Goal: Task Accomplishment & Management: Manage account settings

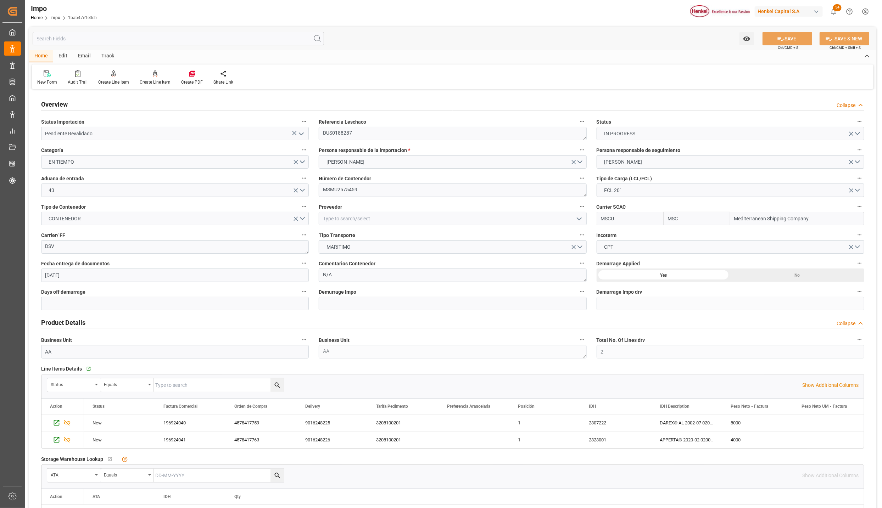
scroll to position [381, 0]
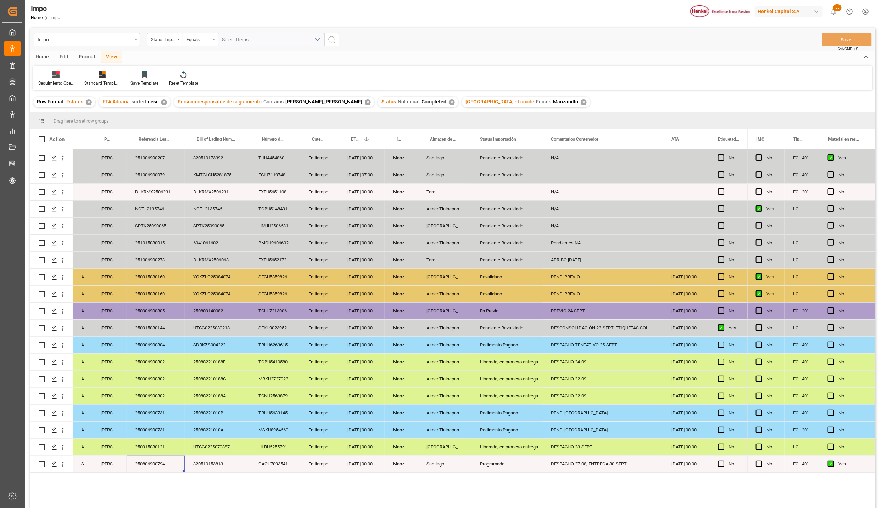
click at [615, 348] on div "DESPACHO TENTATIVO 25-SEPT." at bounding box center [602, 345] width 121 height 17
type input "DESPACHO 25-09"
drag, startPoint x: 523, startPoint y: 343, endPoint x: 529, endPoint y: 344, distance: 5.4
click at [523, 343] on div "Pedimento Pagado" at bounding box center [507, 345] width 54 height 16
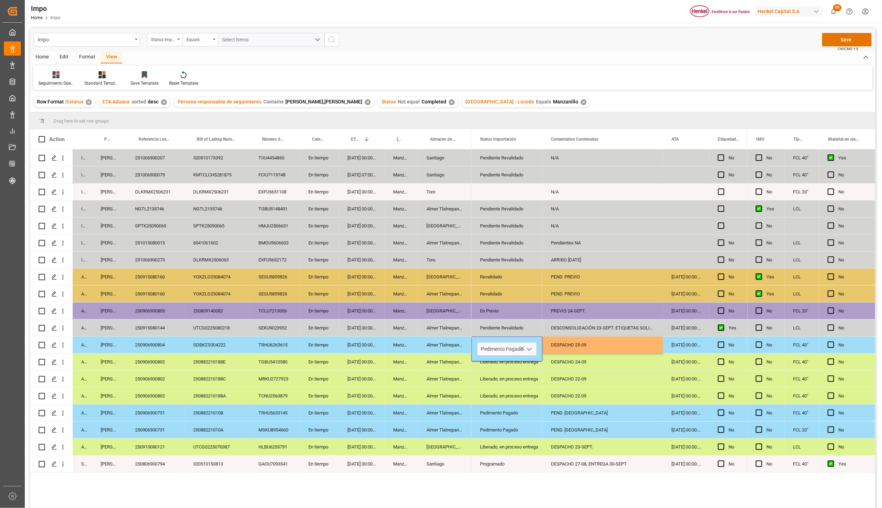
click at [524, 348] on button "open menu" at bounding box center [529, 349] width 11 height 11
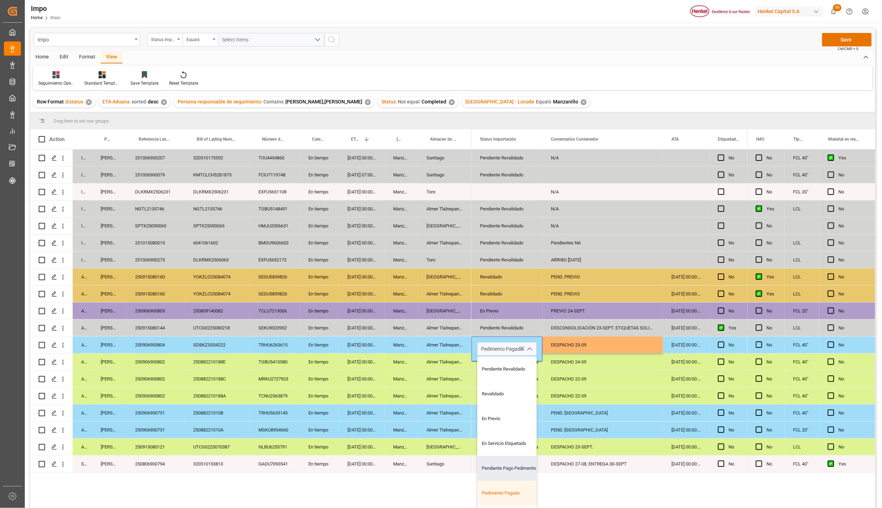
scroll to position [48, 0]
click at [512, 474] on div "En Despacho" at bounding box center [511, 473] width 67 height 25
type input "En Despacho"
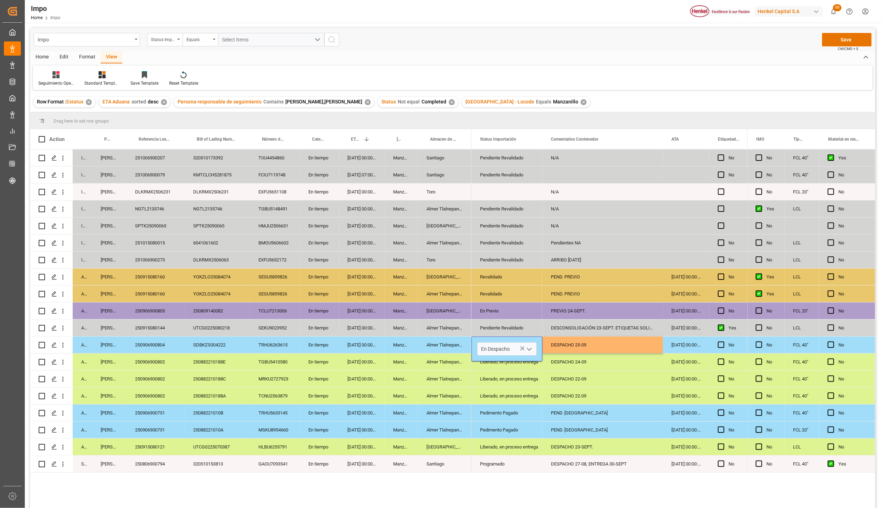
click at [584, 457] on div "DESPACHO 27-08, ENTREGA 30-SEPT" at bounding box center [602, 464] width 121 height 17
click at [573, 366] on div "DESPACHO 24-09" at bounding box center [602, 362] width 121 height 17
click at [582, 345] on div "DESPACHO 25-09" at bounding box center [602, 345] width 121 height 17
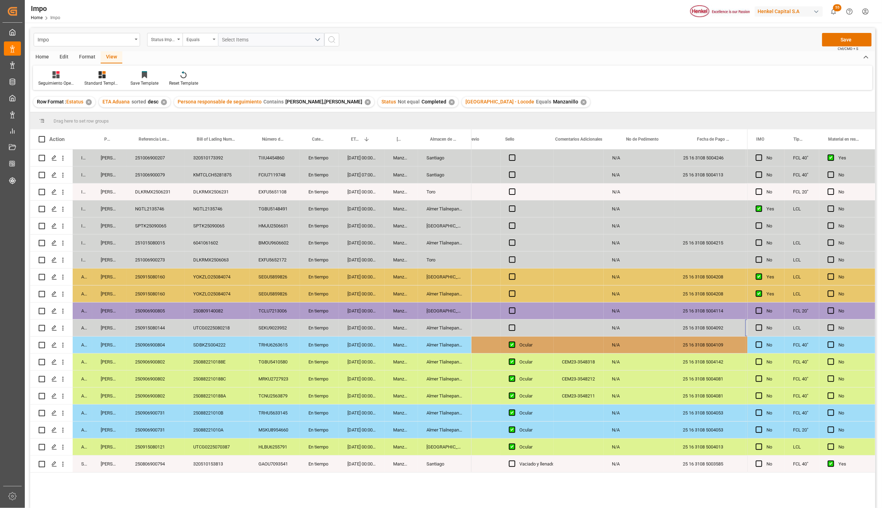
scroll to position [0, 1594]
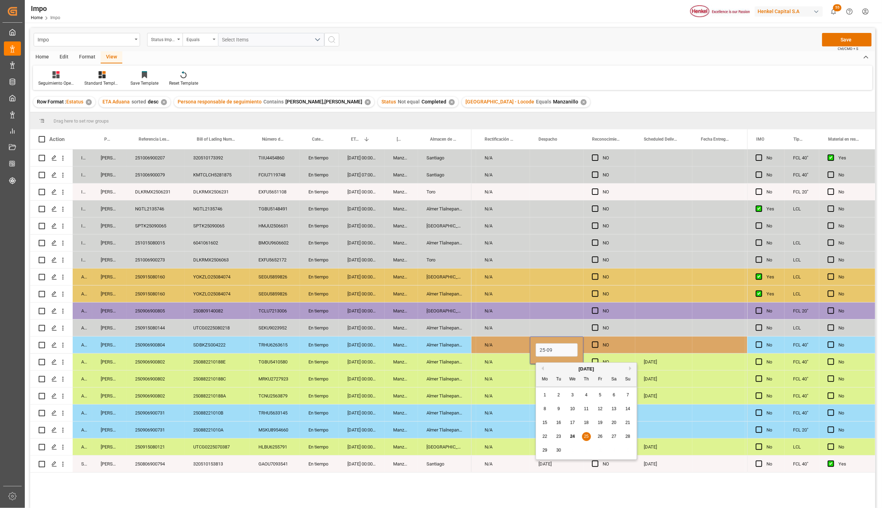
type input "[DATE]"
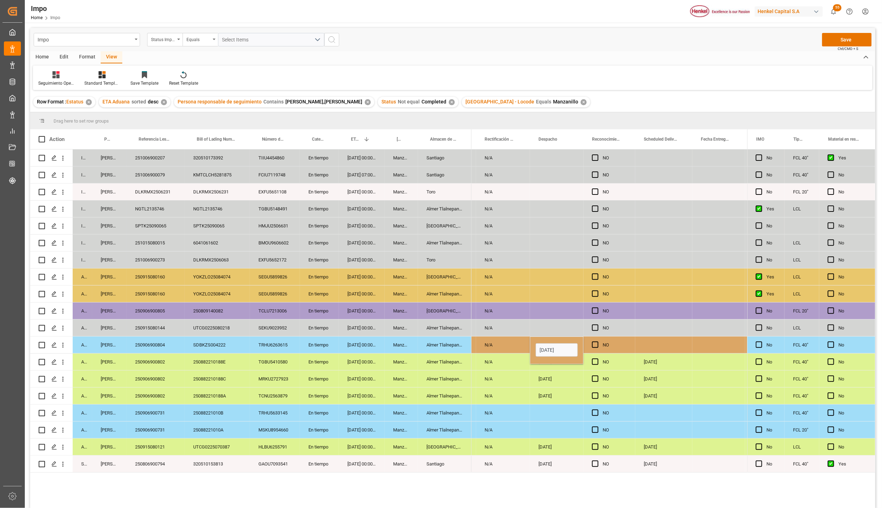
click at [654, 348] on div "Press SPACE to select this row." at bounding box center [663, 345] width 57 height 17
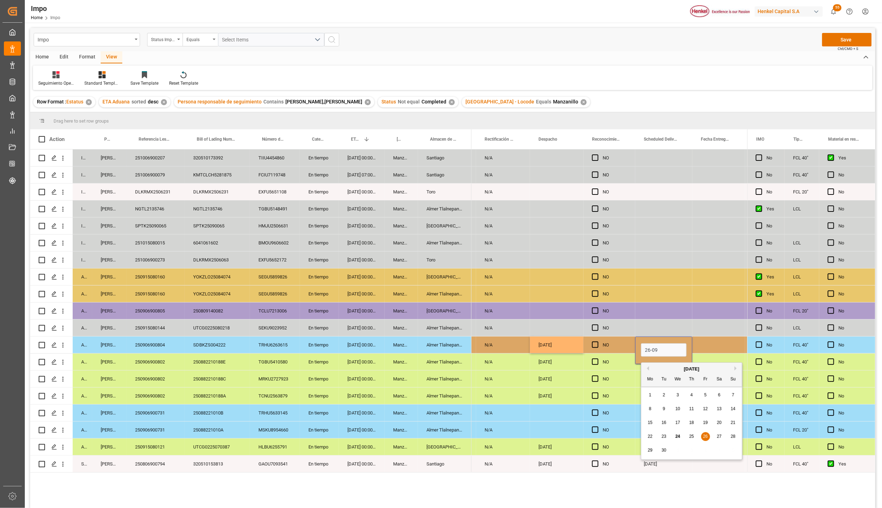
type input "[DATE]"
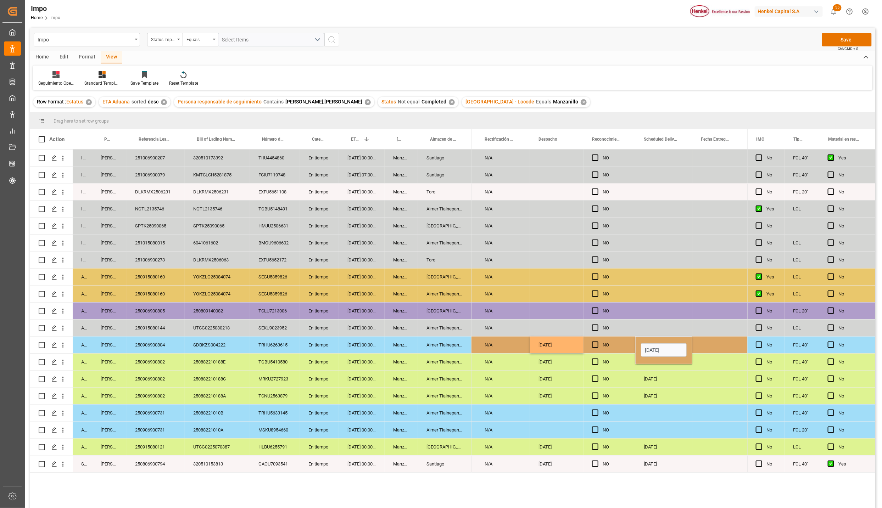
click at [686, 463] on div "30-09-2025" at bounding box center [663, 464] width 57 height 17
click at [853, 39] on button "Save" at bounding box center [847, 39] width 50 height 13
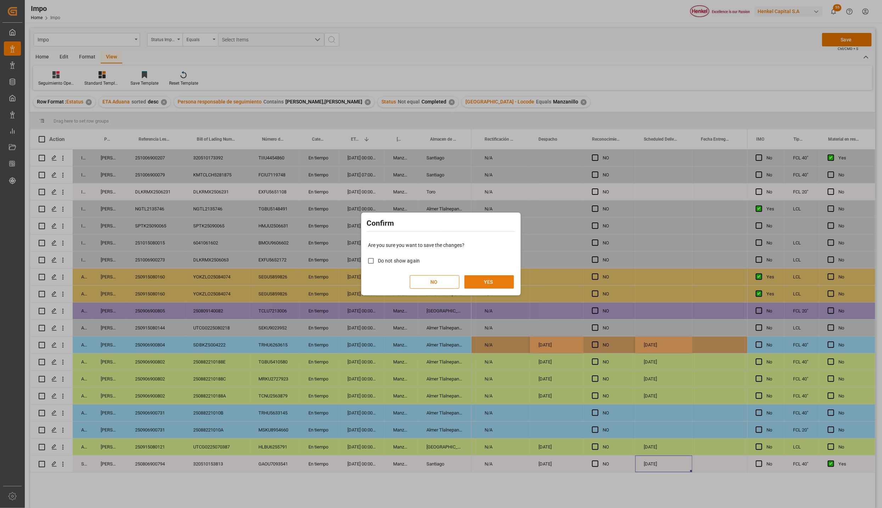
click at [483, 278] on button "YES" at bounding box center [489, 281] width 50 height 13
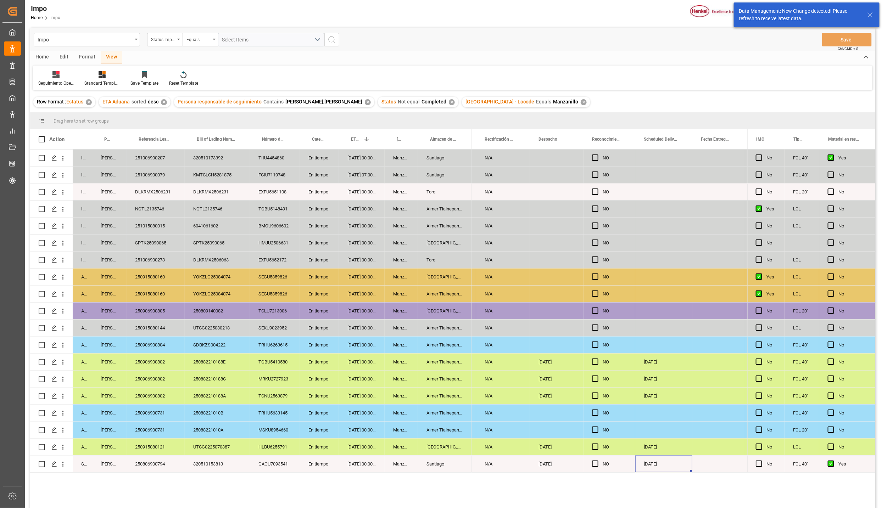
click at [446, 350] on div "Almer Tlalnepantla" at bounding box center [445, 345] width 54 height 17
click at [154, 349] on div "250906900804" at bounding box center [156, 345] width 58 height 17
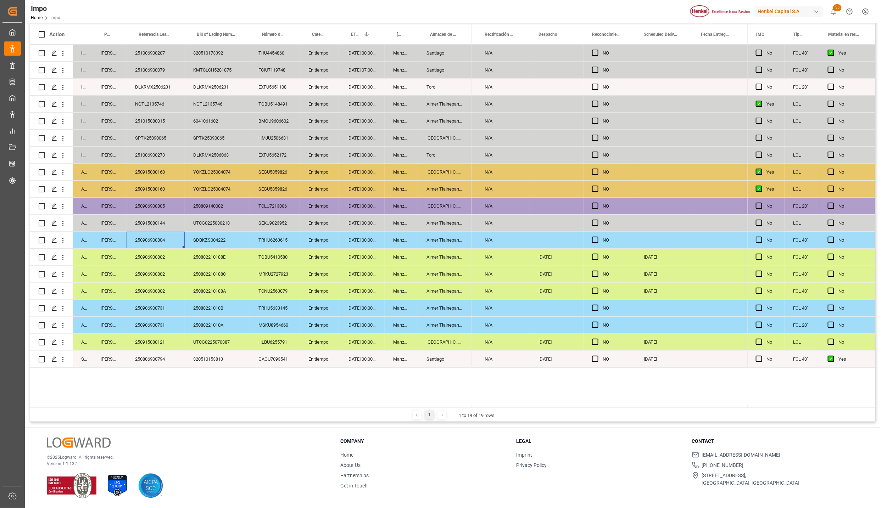
click at [172, 332] on div "250906900731" at bounding box center [156, 325] width 58 height 17
click at [159, 309] on div "250906900731" at bounding box center [156, 308] width 58 height 17
click at [441, 327] on div "Almer Tlalnepantla" at bounding box center [445, 325] width 54 height 17
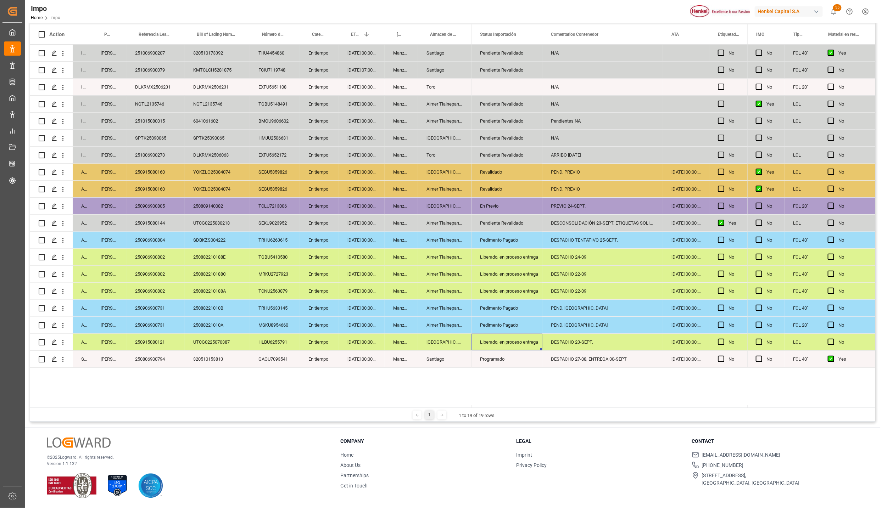
drag, startPoint x: 306, startPoint y: 314, endPoint x: 462, endPoint y: 322, distance: 155.5
click at [307, 314] on div "En tiempo" at bounding box center [319, 308] width 39 height 17
click at [509, 321] on div "Pedimento Pagado" at bounding box center [507, 325] width 54 height 16
click at [156, 310] on div "250906900731" at bounding box center [156, 308] width 58 height 17
drag, startPoint x: 447, startPoint y: 310, endPoint x: 450, endPoint y: 319, distance: 9.8
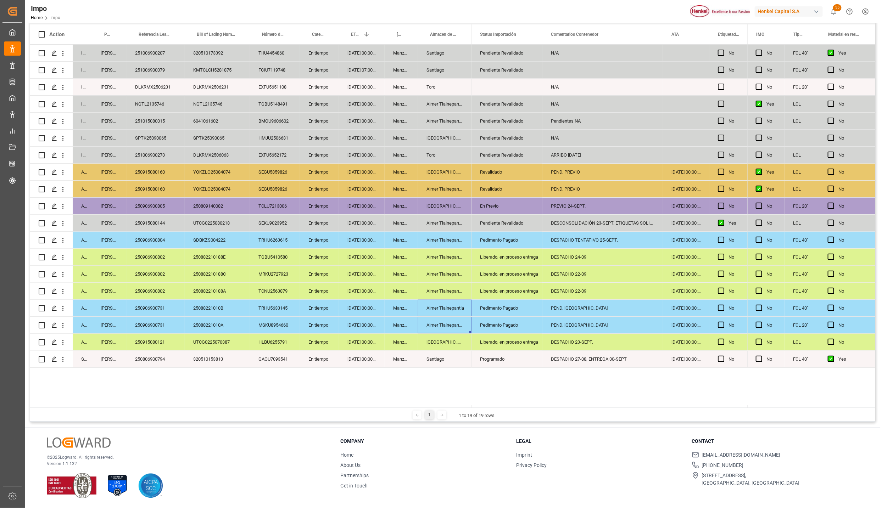
click at [450, 319] on div "In progress Karla Chavez 251006900207 320510173392 TIIU4454860 En tiempo 05-10-…" at bounding box center [250, 206] width 441 height 323
click at [169, 238] on div "250906900804" at bounding box center [156, 240] width 58 height 17
click at [570, 242] on div "DESPACHO TENTATIVO 25-SEPT." at bounding box center [602, 240] width 121 height 17
click at [606, 242] on input "DESPACHO TENTATIVO 25-SEPT." at bounding box center [602, 244] width 109 height 13
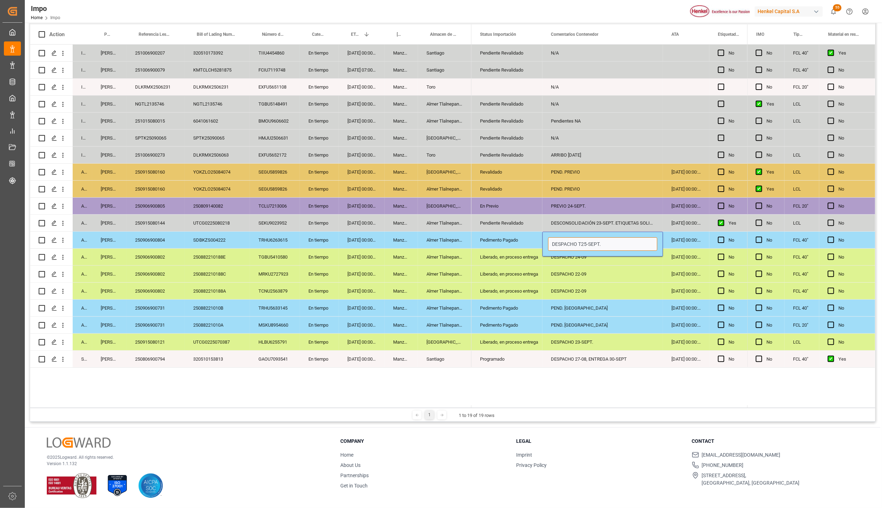
type input "DESPACHO 25-SEPT."
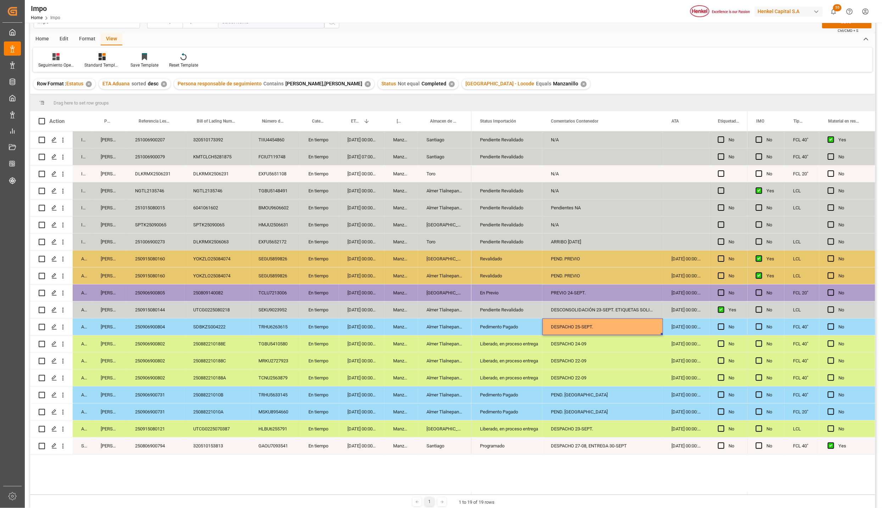
scroll to position [0, 0]
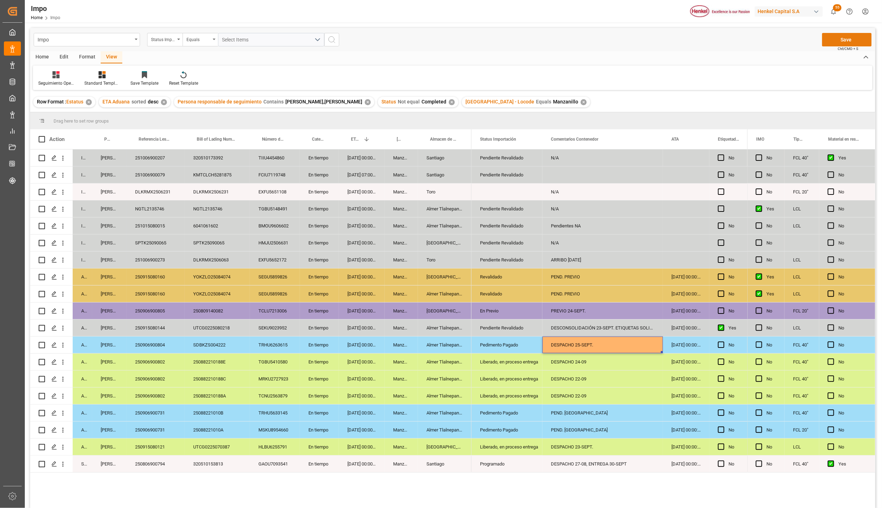
click at [844, 40] on button "Save" at bounding box center [847, 39] width 50 height 13
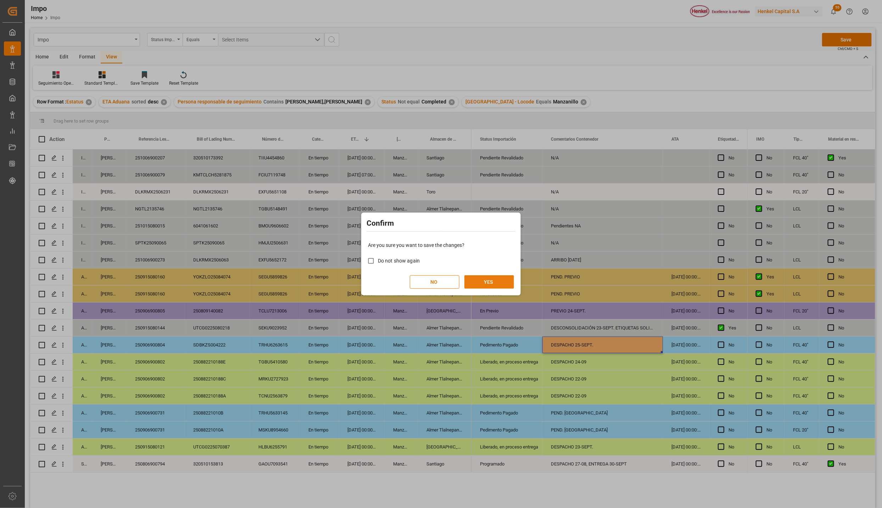
click at [497, 278] on button "YES" at bounding box center [489, 281] width 50 height 13
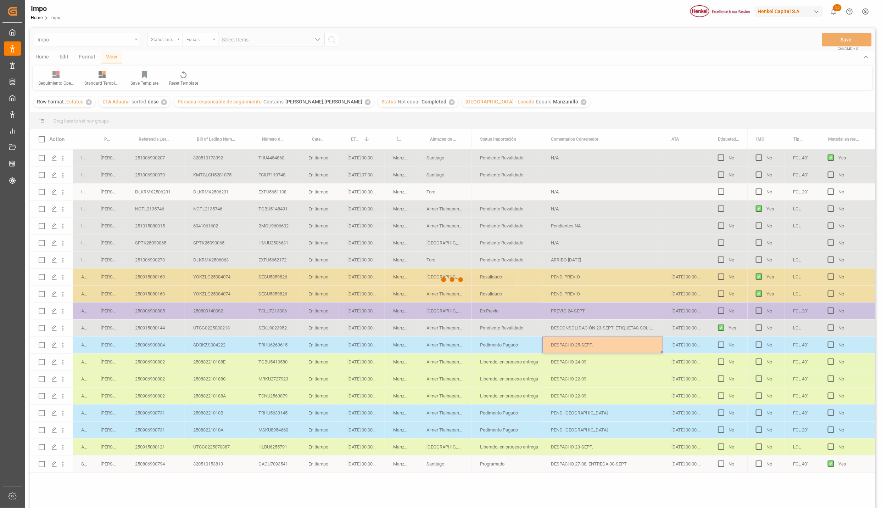
click at [367, 411] on div "Confirm Are you sure you want to save the changes? Do not show again NO YES" at bounding box center [441, 254] width 882 height 508
click at [150, 352] on div at bounding box center [452, 280] width 845 height 504
click at [161, 342] on div at bounding box center [452, 280] width 845 height 504
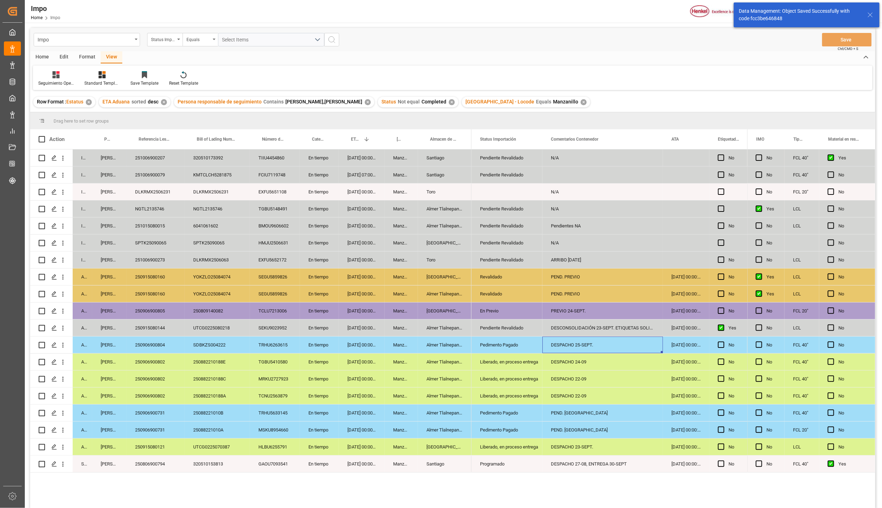
click at [161, 342] on div "250906900804" at bounding box center [156, 345] width 58 height 17
click at [509, 347] on div "Pedimento Pagado" at bounding box center [507, 345] width 54 height 16
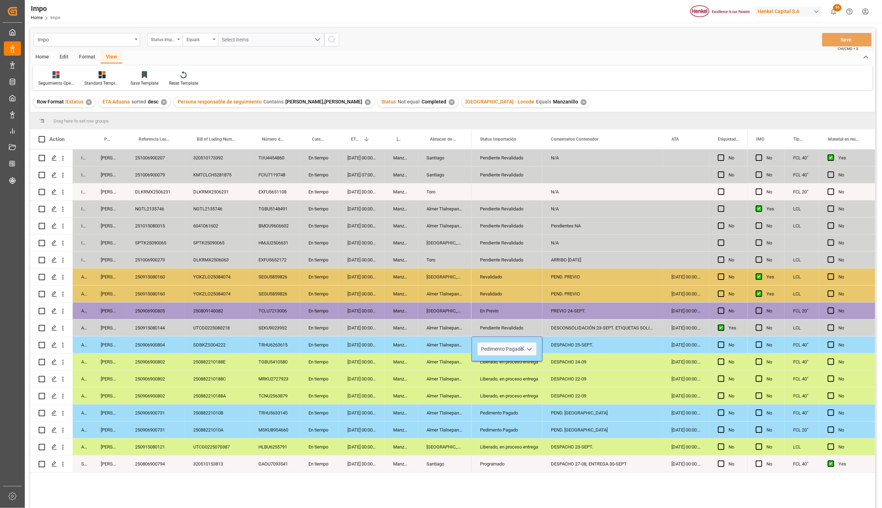
click at [525, 350] on icon "open menu" at bounding box center [529, 349] width 9 height 9
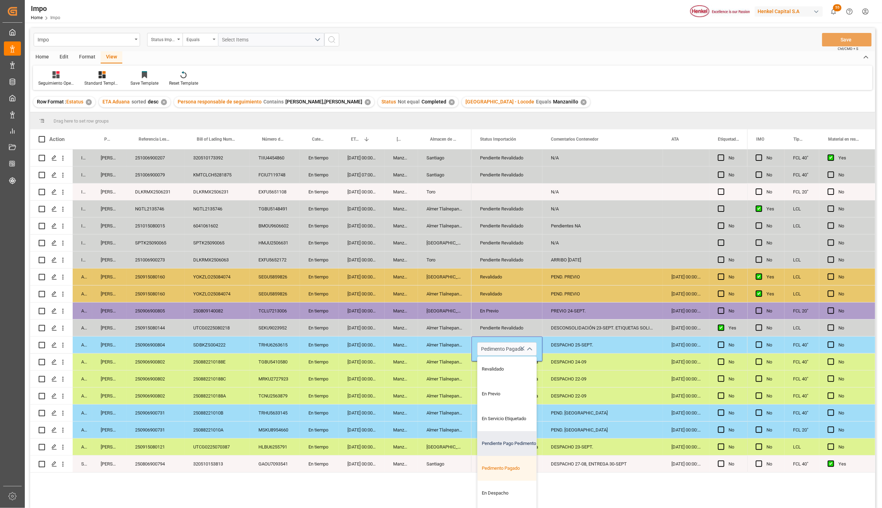
scroll to position [48, 0]
click at [509, 473] on div "En Despacho" at bounding box center [511, 473] width 67 height 25
type input "En Despacho"
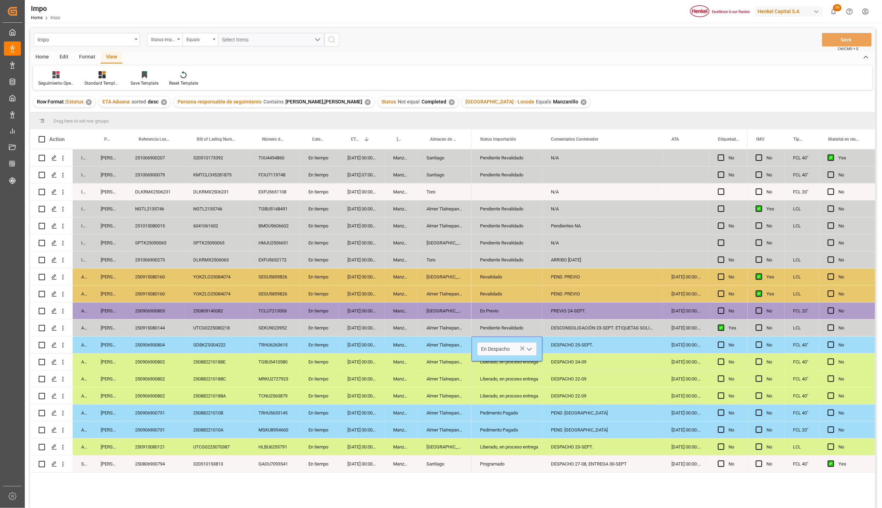
click at [572, 456] on div "DESPACHO 27-08, ENTREGA 30-SEPT" at bounding box center [602, 464] width 121 height 17
click at [860, 38] on button "Save" at bounding box center [847, 39] width 50 height 13
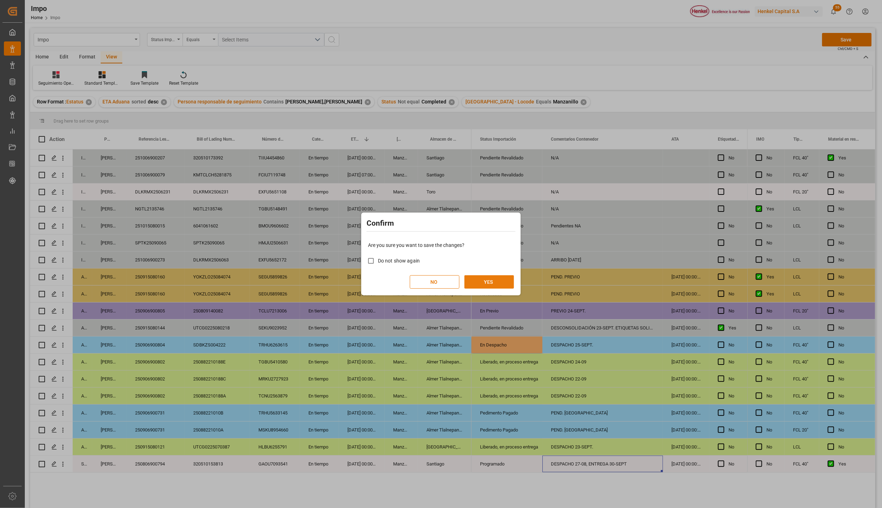
click at [484, 288] on button "YES" at bounding box center [489, 281] width 50 height 13
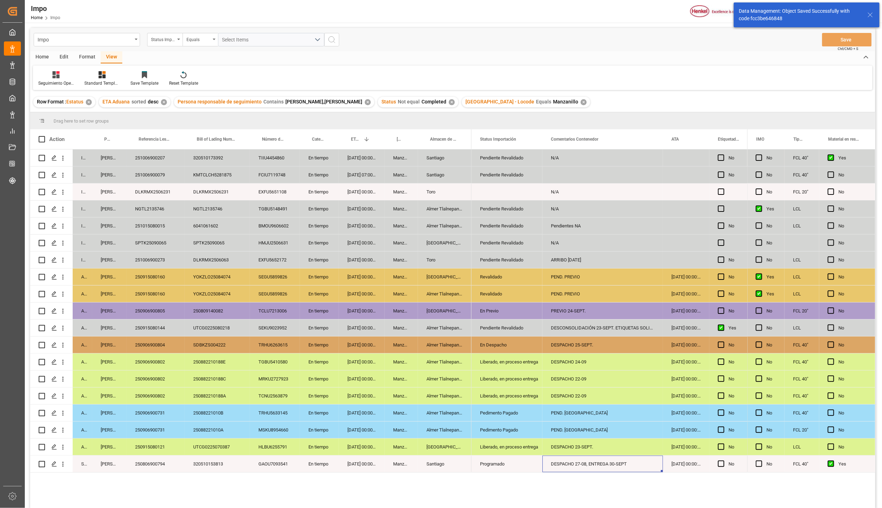
click at [456, 427] on div "Almer Tlalnepantla" at bounding box center [445, 430] width 54 height 17
click at [510, 323] on div "Pendiente Revalidado" at bounding box center [507, 328] width 54 height 16
click at [507, 307] on div "En Previo" at bounding box center [507, 311] width 54 height 16
click at [503, 294] on div "Revalidado" at bounding box center [507, 294] width 54 height 16
click at [501, 279] on div "Revalidado" at bounding box center [507, 277] width 54 height 16
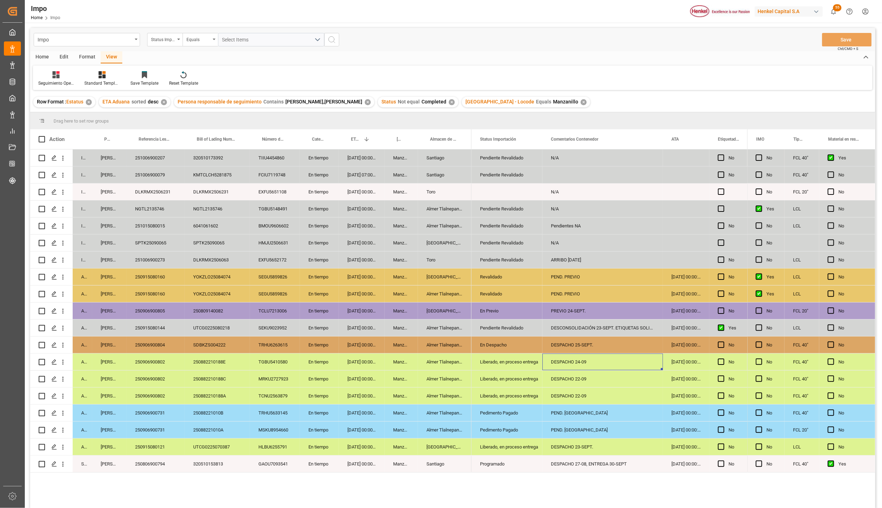
click at [552, 366] on div "DESPACHO 24-09" at bounding box center [602, 362] width 121 height 17
click at [552, 377] on div "DESPACHO 22-09" at bounding box center [602, 379] width 121 height 17
click at [552, 392] on div "DESPACHO 22-09" at bounding box center [602, 396] width 121 height 17
click at [557, 378] on div "DESPACHO 22-09" at bounding box center [602, 379] width 121 height 17
click at [316, 392] on div "En tiempo" at bounding box center [319, 396] width 39 height 17
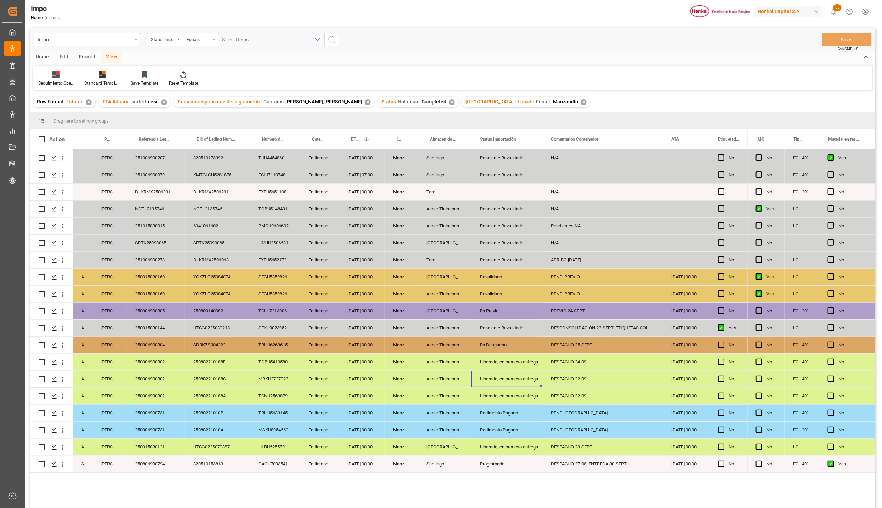
click at [525, 380] on div "Liberado, en proceso entrega" at bounding box center [507, 379] width 54 height 16
click at [529, 384] on icon "open menu" at bounding box center [529, 383] width 9 height 9
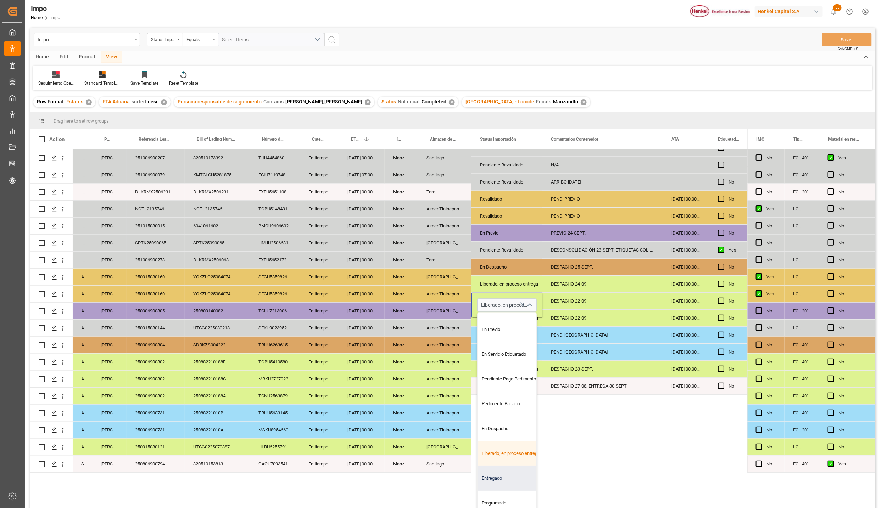
scroll to position [85, 0]
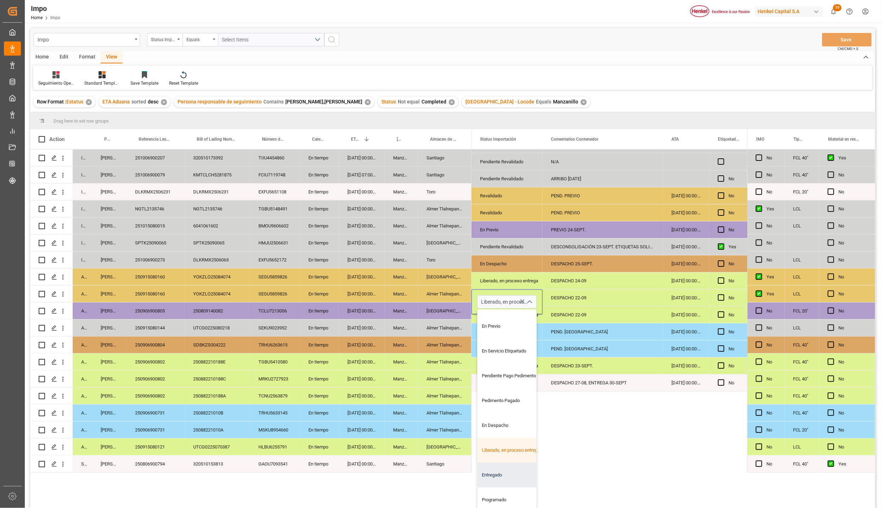
click at [508, 469] on div "Entregado" at bounding box center [511, 475] width 67 height 25
type input "Entregado"
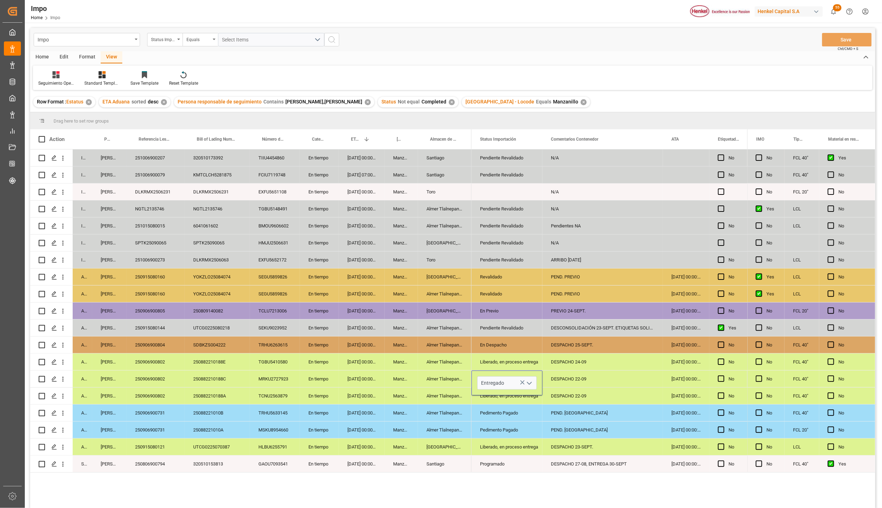
scroll to position [0, 0]
click at [531, 467] on div "Programado" at bounding box center [507, 464] width 54 height 16
click at [506, 374] on div "Entregado" at bounding box center [507, 379] width 54 height 16
click at [501, 395] on div "Liberado, en proceso entrega" at bounding box center [507, 396] width 54 height 16
click at [507, 381] on div "Entregado" at bounding box center [507, 379] width 54 height 16
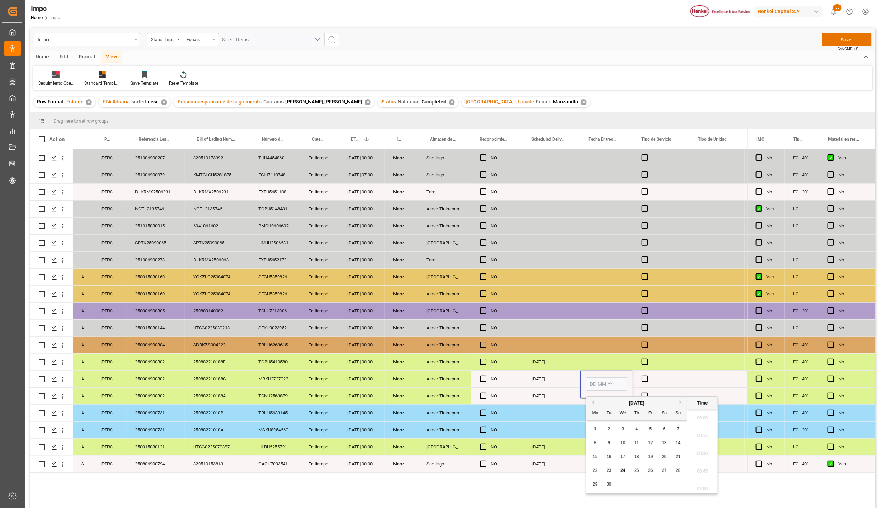
scroll to position [640, 0]
type input "4"
type input "24-09-2025 00:00"
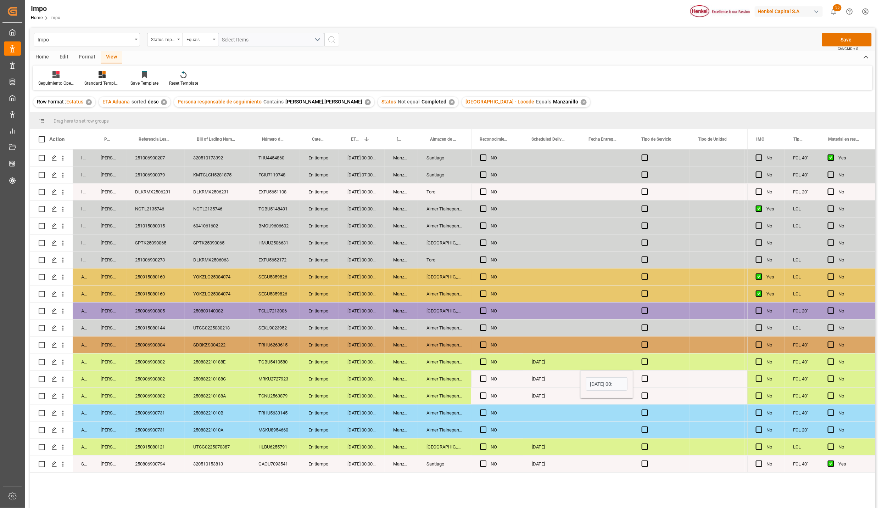
click at [558, 432] on div "Press SPACE to select this row." at bounding box center [551, 430] width 57 height 17
click at [607, 386] on div "24-09-2025 00:00:00" at bounding box center [606, 379] width 53 height 17
click at [599, 397] on div "Press SPACE to select this row." at bounding box center [606, 396] width 53 height 17
click at [600, 430] on div "Press SPACE to select this row." at bounding box center [606, 430] width 53 height 17
click at [646, 378] on span "Press SPACE to select this row." at bounding box center [645, 379] width 6 height 6
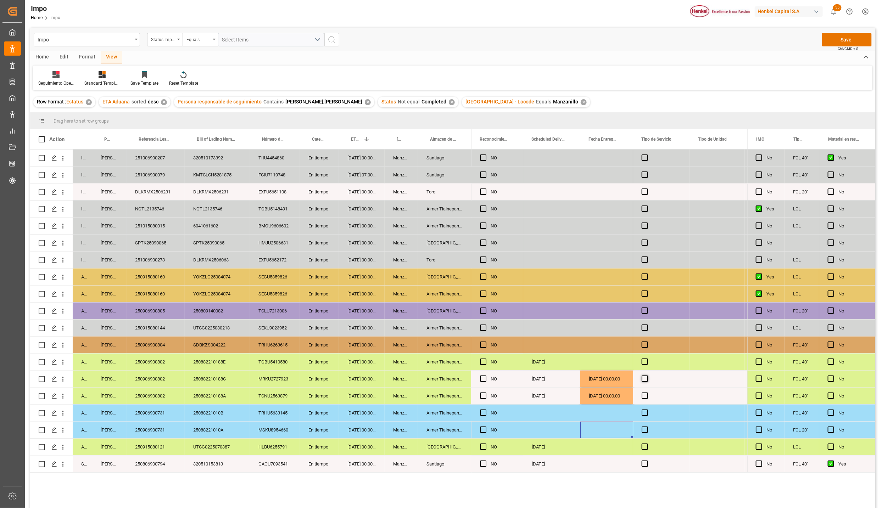
click at [647, 376] on input "Press SPACE to select this row." at bounding box center [647, 376] width 0 height 0
click at [646, 389] on div "Press SPACE to select this row." at bounding box center [647, 389] width 11 height 2
click at [647, 380] on span "Press SPACE to select this row." at bounding box center [645, 379] width 6 height 6
click at [647, 376] on input "Press SPACE to select this row." at bounding box center [647, 376] width 0 height 0
click at [648, 392] on div "Press SPACE to select this row." at bounding box center [661, 396] width 57 height 17
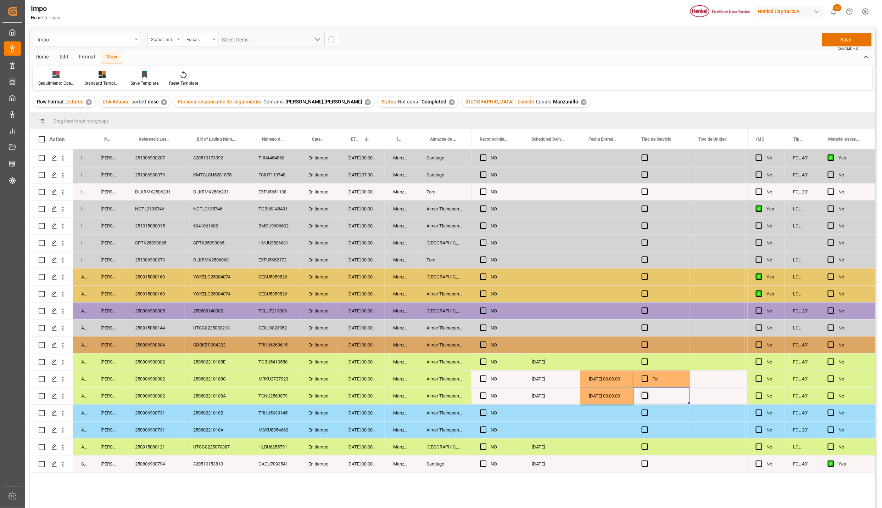
click at [648, 396] on span "Press SPACE to select this row." at bounding box center [645, 396] width 6 height 6
click at [647, 393] on input "Press SPACE to select this row." at bounding box center [647, 393] width 0 height 0
click at [644, 396] on span "Press SPACE to select this row." at bounding box center [645, 396] width 6 height 6
click at [647, 393] on input "Press SPACE to select this row." at bounding box center [647, 393] width 0 height 0
click at [657, 401] on div "Full" at bounding box center [666, 396] width 29 height 16
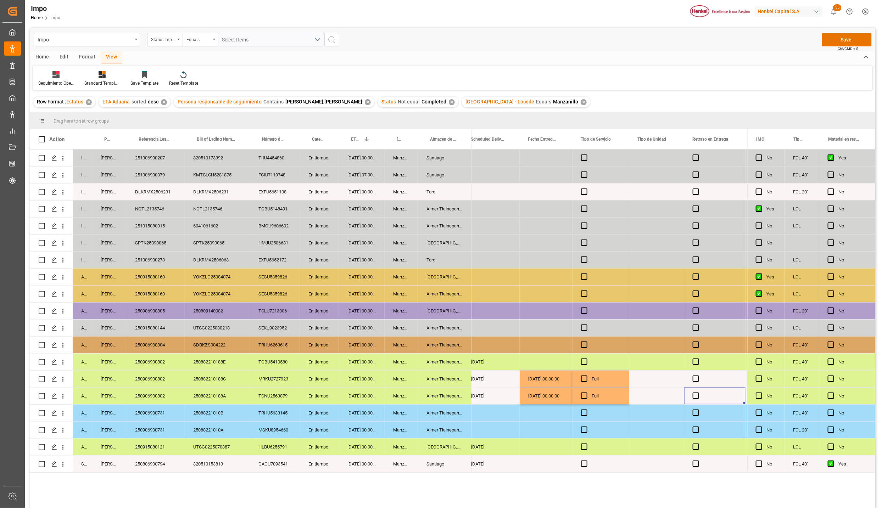
scroll to position [0, 1838]
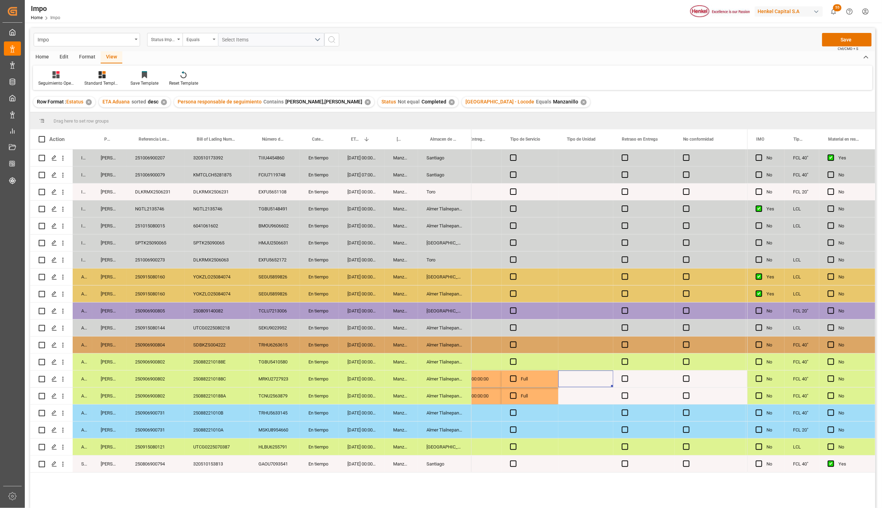
click at [590, 384] on div "Press SPACE to select this row." at bounding box center [585, 379] width 55 height 17
click at [582, 391] on div "Press SPACE to select this row." at bounding box center [585, 383] width 55 height 25
click at [589, 386] on input "Press SPACE to select this row." at bounding box center [586, 382] width 44 height 13
type input "CONTENEDOR"
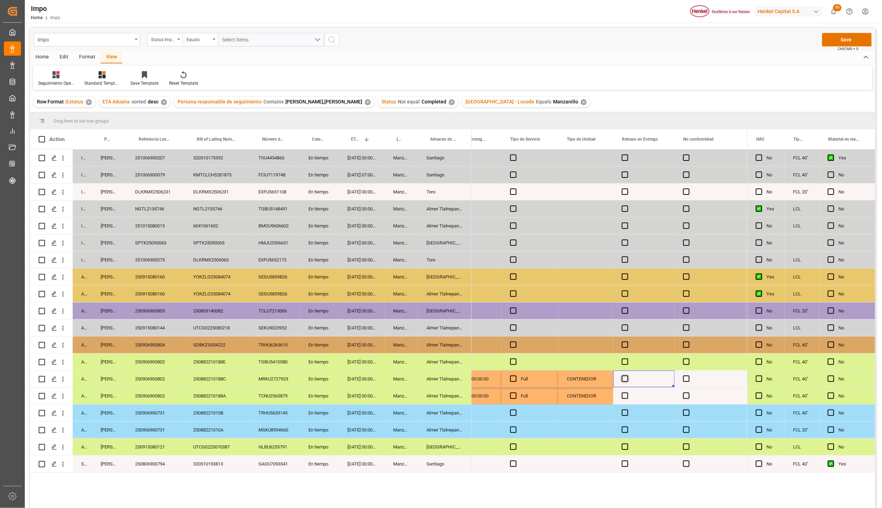
click at [624, 382] on span "Press SPACE to select this row." at bounding box center [625, 379] width 6 height 6
click at [627, 376] on input "Press SPACE to select this row." at bounding box center [627, 376] width 0 height 0
click at [625, 382] on span "Press SPACE to select this row." at bounding box center [625, 379] width 6 height 6
click at [627, 376] on input "Press SPACE to select this row." at bounding box center [627, 376] width 0 height 0
click at [625, 398] on span "Press SPACE to select this row." at bounding box center [625, 396] width 6 height 6
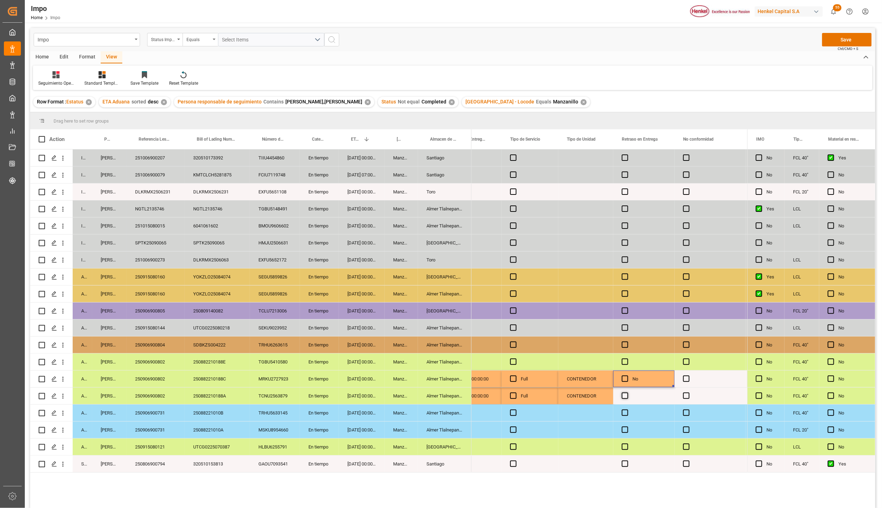
click at [627, 393] on input "Press SPACE to select this row." at bounding box center [627, 393] width 0 height 0
click at [625, 398] on span "Press SPACE to select this row." at bounding box center [625, 396] width 6 height 6
click at [627, 393] on input "Press SPACE to select this row." at bounding box center [627, 393] width 0 height 0
click at [644, 416] on div "Press SPACE to select this row." at bounding box center [643, 413] width 61 height 17
click at [838, 43] on button "Save" at bounding box center [847, 39] width 50 height 13
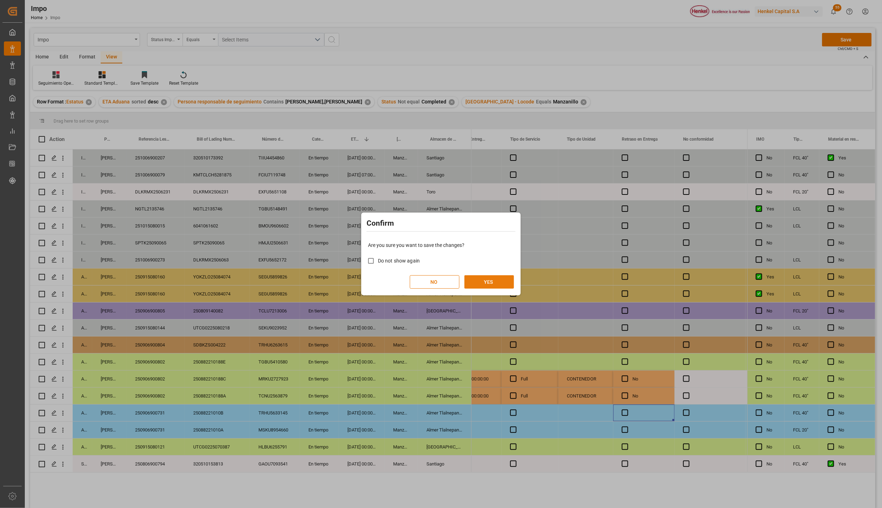
click at [483, 285] on button "YES" at bounding box center [489, 281] width 50 height 13
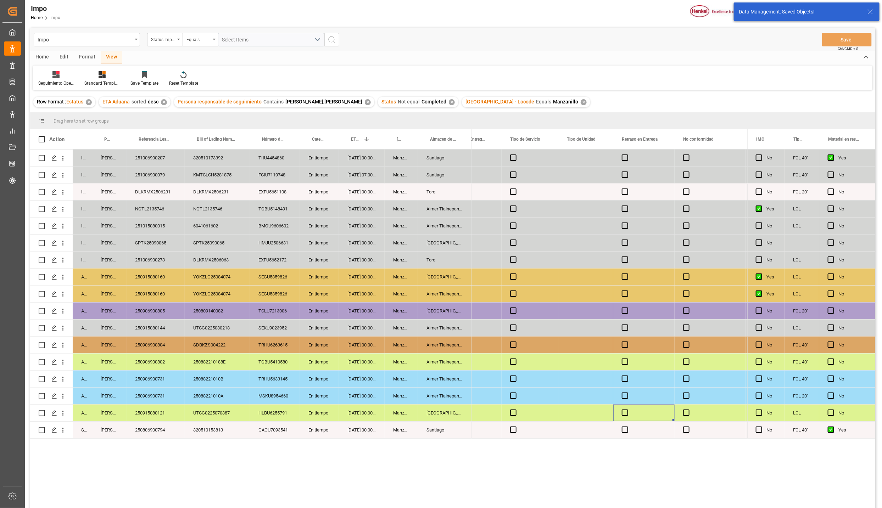
click at [447, 409] on div "Salamanca" at bounding box center [445, 413] width 54 height 17
click at [446, 386] on div "Almer Tlalnepantla" at bounding box center [445, 379] width 54 height 17
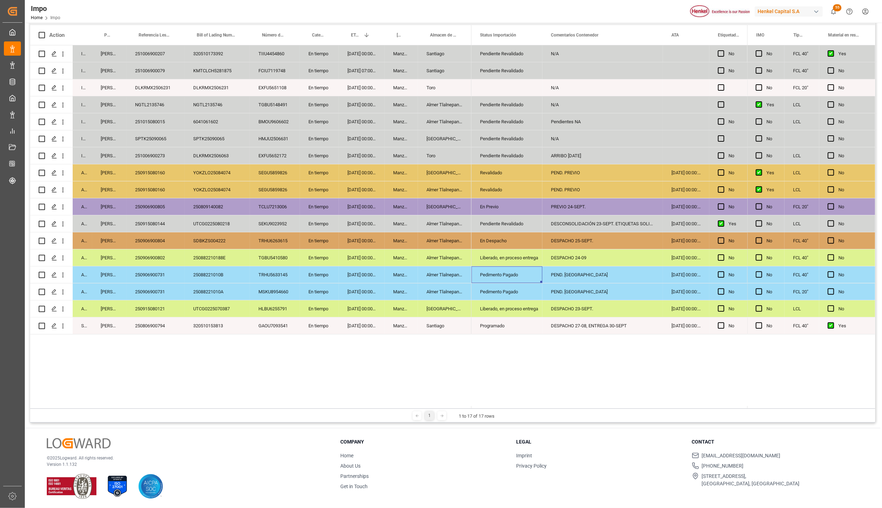
scroll to position [105, 0]
click at [216, 257] on div "250882210188E" at bounding box center [217, 257] width 65 height 17
click at [219, 270] on div "25088221010B" at bounding box center [217, 274] width 65 height 17
click at [448, 294] on div "Almer Tlalnepantla" at bounding box center [445, 291] width 54 height 17
click at [497, 292] on div "Pedimento Pagado" at bounding box center [507, 291] width 54 height 16
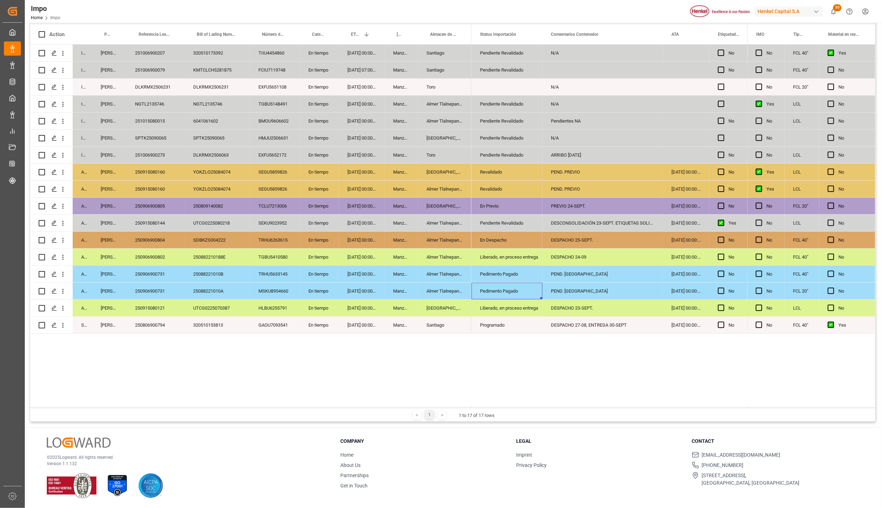
click at [387, 288] on div "Manzanillo" at bounding box center [401, 291] width 33 height 17
click at [277, 273] on div "TRHU5633145" at bounding box center [275, 274] width 50 height 17
drag, startPoint x: 568, startPoint y: 272, endPoint x: 572, endPoint y: 283, distance: 11.7
click at [190, 299] on div "25088221010A" at bounding box center [217, 291] width 65 height 17
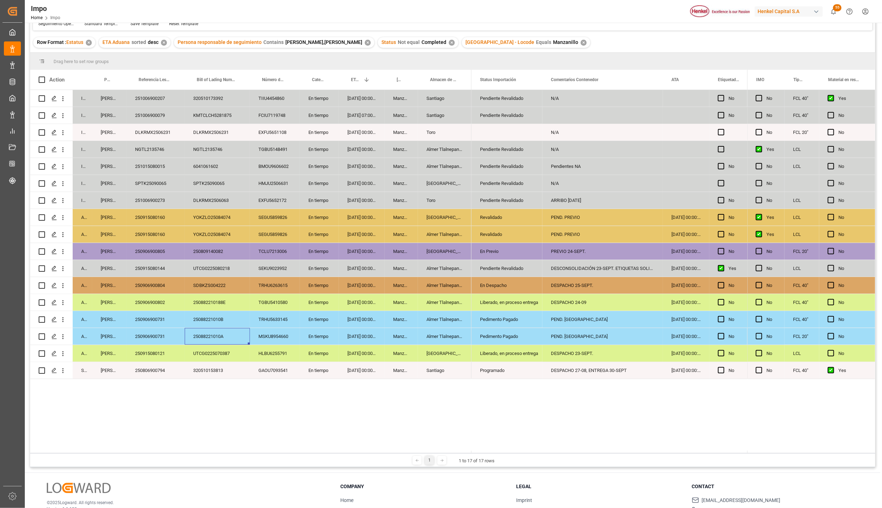
scroll to position [0, 0]
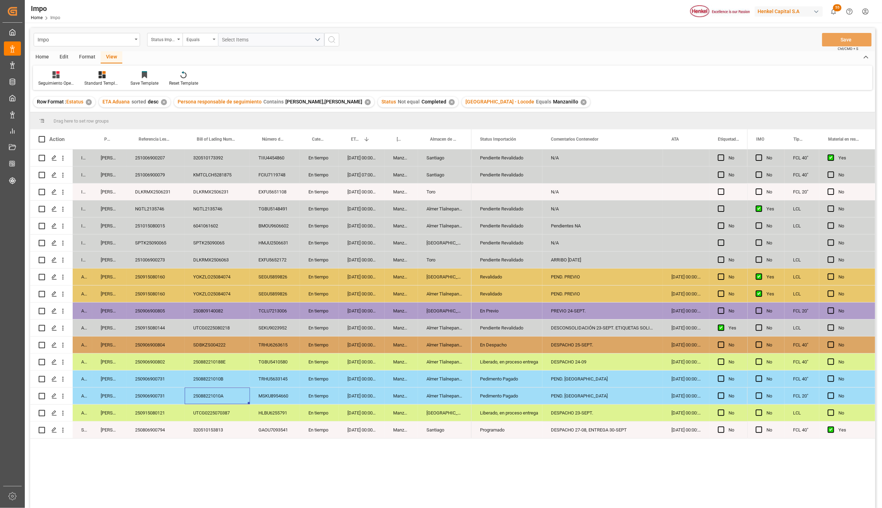
click at [309, 373] on div "En tiempo" at bounding box center [319, 379] width 39 height 17
click at [396, 382] on div "Manzanillo" at bounding box center [401, 379] width 33 height 17
click at [431, 382] on div "Almer Tlalnepantla" at bounding box center [445, 379] width 54 height 17
click at [380, 356] on div "15-09-2025 00:00:00" at bounding box center [362, 362] width 46 height 17
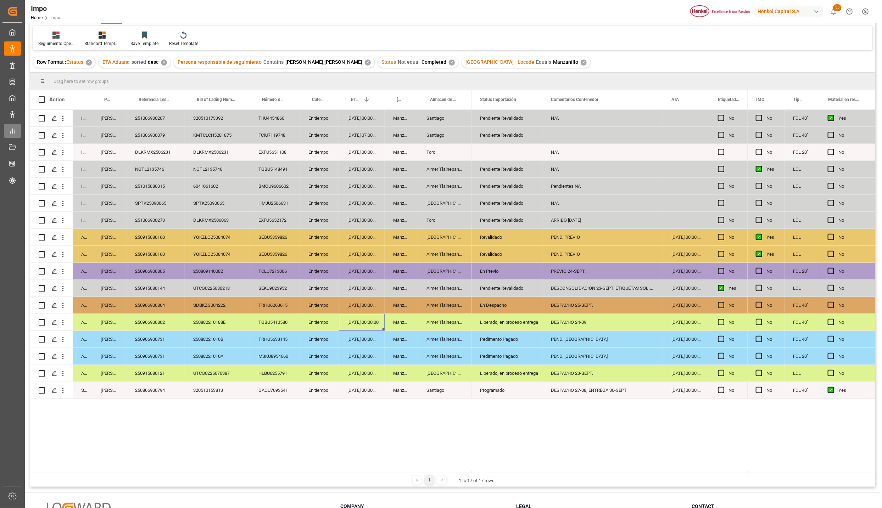
scroll to position [105, 0]
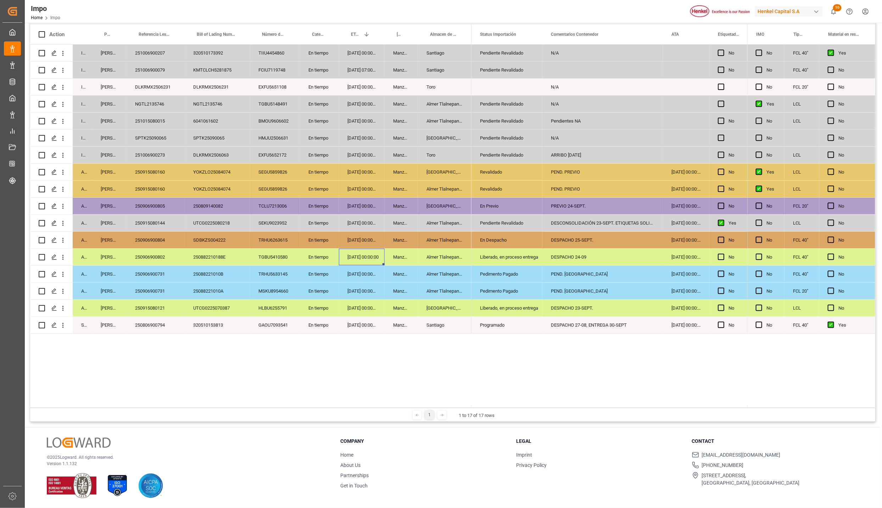
click at [489, 283] on div "Pedimento Pagado" at bounding box center [507, 291] width 54 height 16
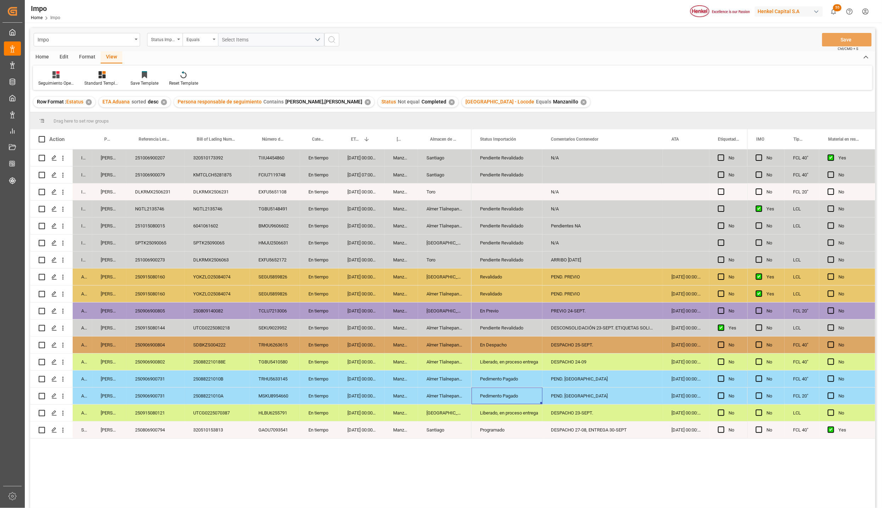
click at [493, 342] on div "En Despacho" at bounding box center [507, 345] width 54 height 16
click at [597, 342] on div "DESPACHO 25-SEPT." at bounding box center [602, 345] width 121 height 17
drag, startPoint x: 580, startPoint y: 380, endPoint x: 582, endPoint y: 394, distance: 14.0
click at [578, 412] on div "DESPACHO 23-SEPT." at bounding box center [602, 413] width 121 height 17
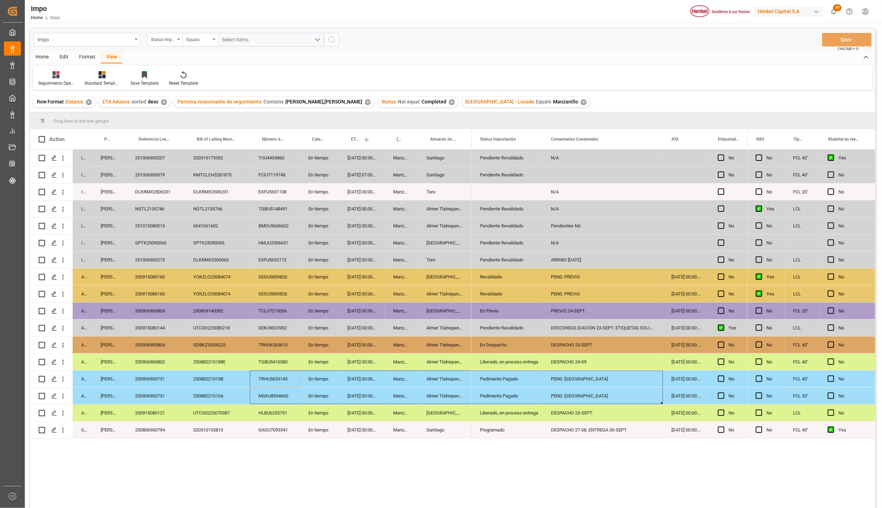
drag, startPoint x: 266, startPoint y: 377, endPoint x: 573, endPoint y: 392, distance: 307.4
click at [573, 392] on div "In progress Karla Chavez 251006900207 320510173392 TIIU4454860 En tiempo 05-10-…" at bounding box center [452, 330] width 845 height 361
click at [478, 344] on div "En Despacho" at bounding box center [506, 345] width 71 height 17
drag, startPoint x: 484, startPoint y: 381, endPoint x: 485, endPoint y: 391, distance: 10.3
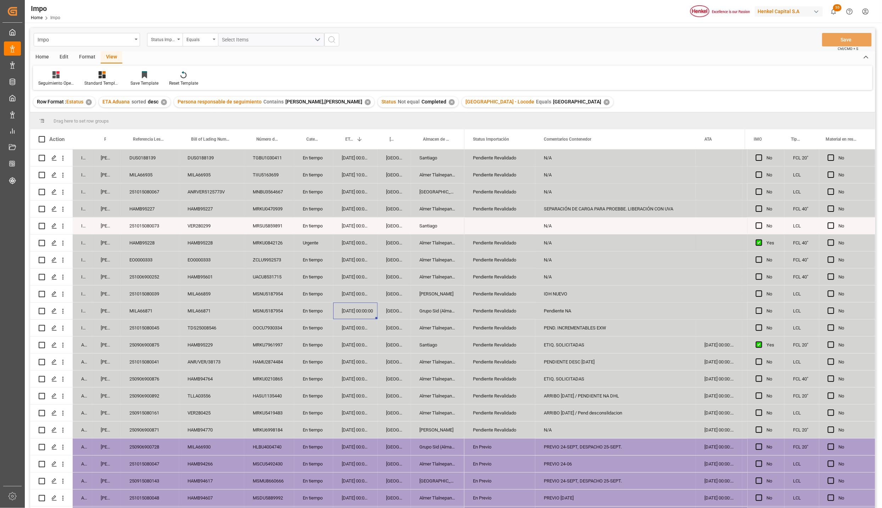
drag, startPoint x: 275, startPoint y: 381, endPoint x: 318, endPoint y: 381, distance: 43.6
click at [275, 381] on div "MRKU0210865" at bounding box center [269, 379] width 50 height 17
click at [486, 377] on div "Pendiente Revalidado" at bounding box center [500, 379] width 54 height 16
click at [559, 377] on div "ETIQ. SOLICITADAS" at bounding box center [615, 379] width 161 height 17
click at [155, 377] on div "250906900876" at bounding box center [150, 379] width 58 height 17
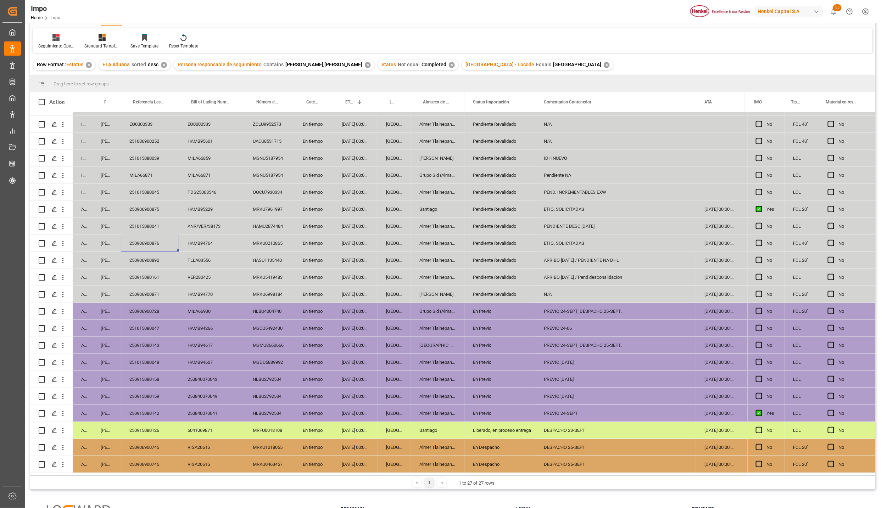
scroll to position [53, 0]
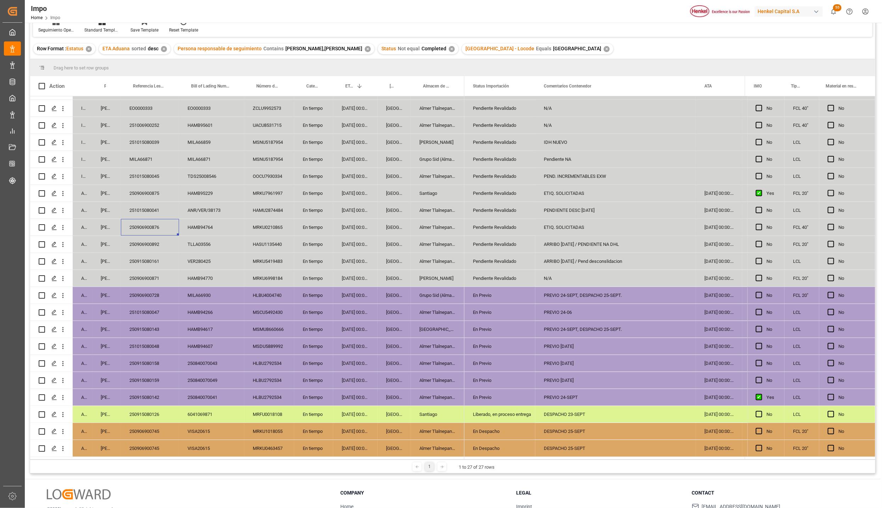
click at [544, 429] on div "DESPACHO 25-SEPT" at bounding box center [615, 431] width 161 height 17
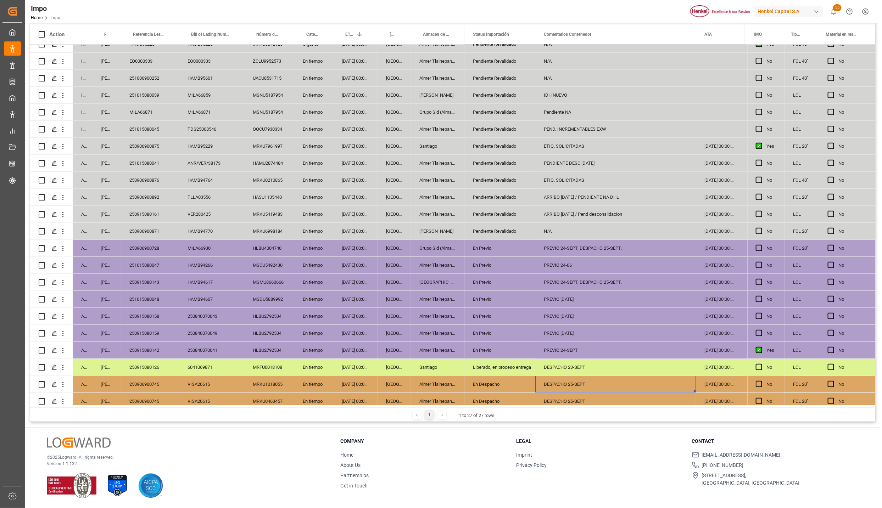
scroll to position [100, 0]
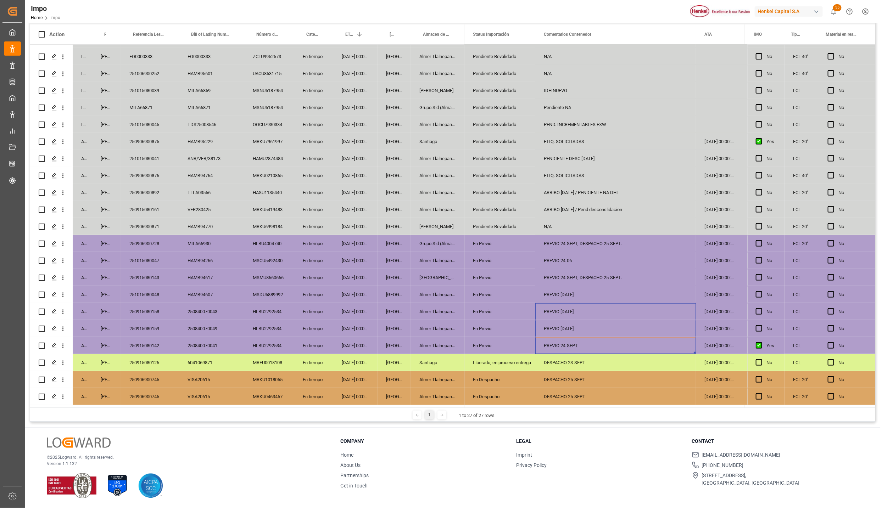
drag, startPoint x: 568, startPoint y: 342, endPoint x: 567, endPoint y: 309, distance: 32.3
click at [248, 303] on div "HLBU2792534" at bounding box center [269, 311] width 50 height 17
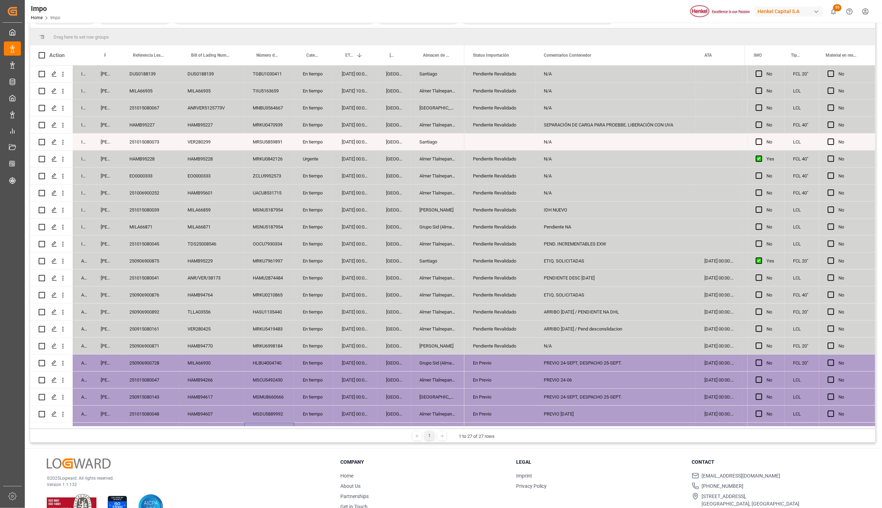
scroll to position [52, 0]
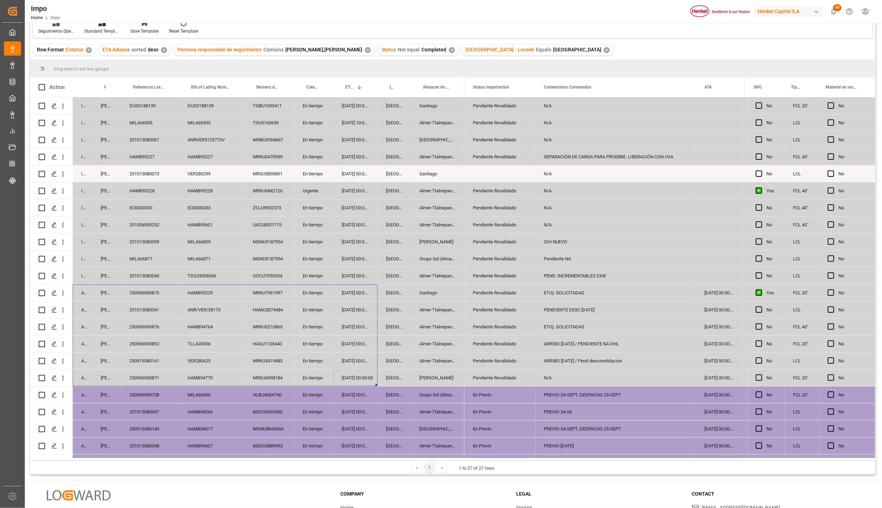
drag, startPoint x: 361, startPoint y: 375, endPoint x: 87, endPoint y: 286, distance: 288.2
click at [87, 286] on div "In progress Carlos Villar DUS0188139 DUS0188139 TGBU1030411 En tiempo 03-10-202…" at bounding box center [247, 326] width 434 height 459
drag, startPoint x: 146, startPoint y: 295, endPoint x: 619, endPoint y: 378, distance: 480.1
click at [619, 378] on div "In progress Carlos Villar DUS0188139 DUS0188139 TGBU1030411 En tiempo 03-10-202…" at bounding box center [452, 277] width 845 height 361
drag, startPoint x: 160, startPoint y: 292, endPoint x: 155, endPoint y: 372, distance: 80.6
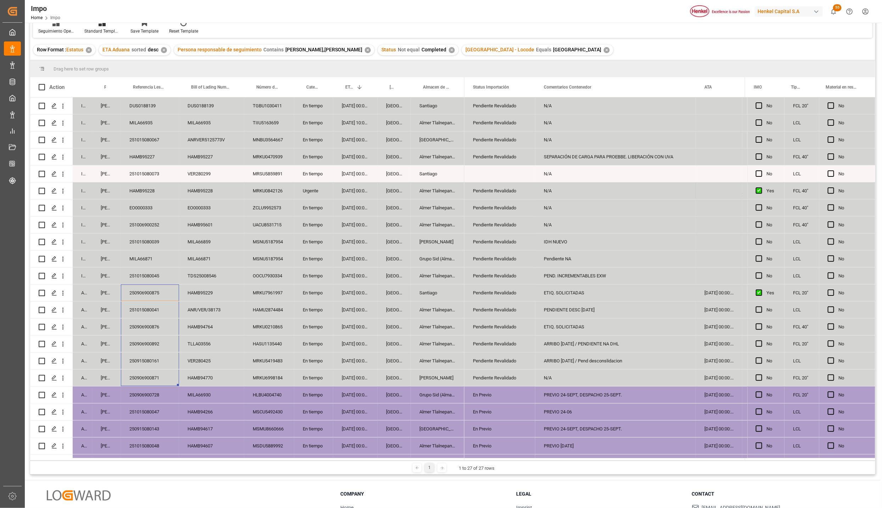
click at [155, 372] on div "In progress Carlos Villar DUS0188139 DUS0188139 TGBU1030411 En tiempo 03-10-202…" at bounding box center [247, 326] width 434 height 459
click at [325, 402] on div "En tiempo" at bounding box center [313, 395] width 39 height 17
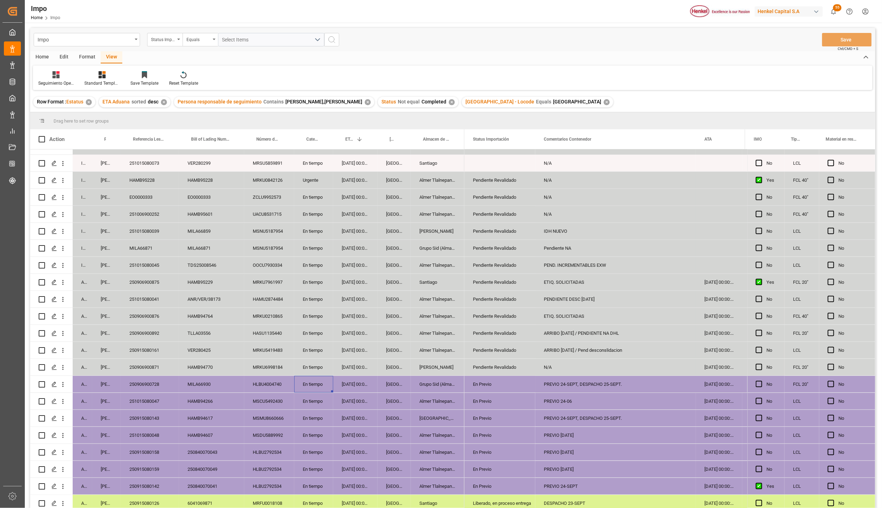
scroll to position [0, 0]
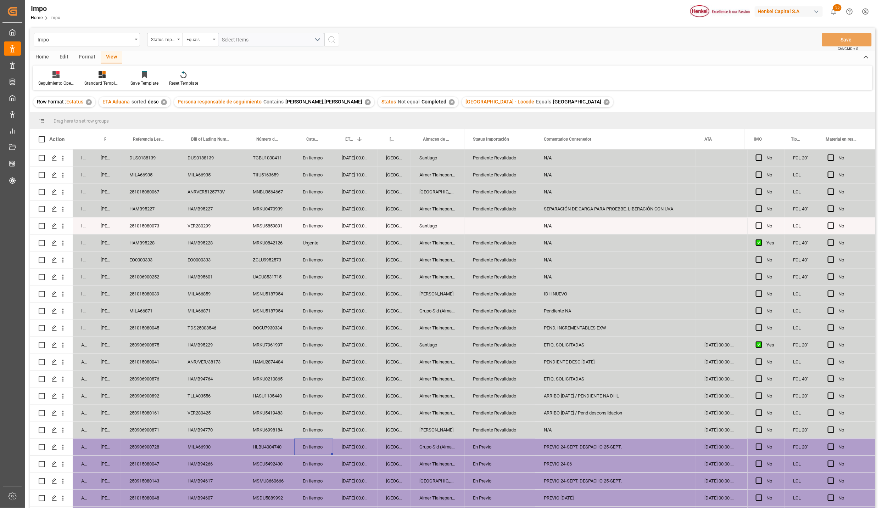
click at [376, 348] on div "22-09-2025 00:00:00" at bounding box center [355, 345] width 44 height 17
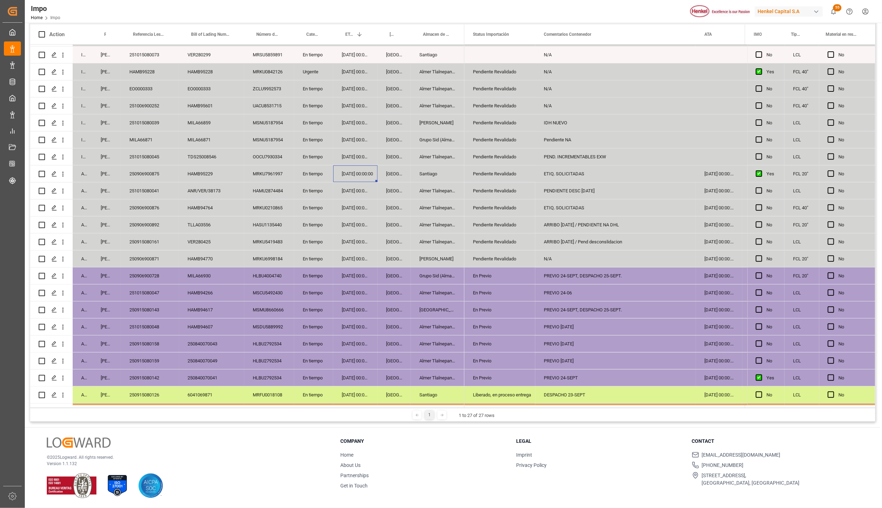
scroll to position [100, 0]
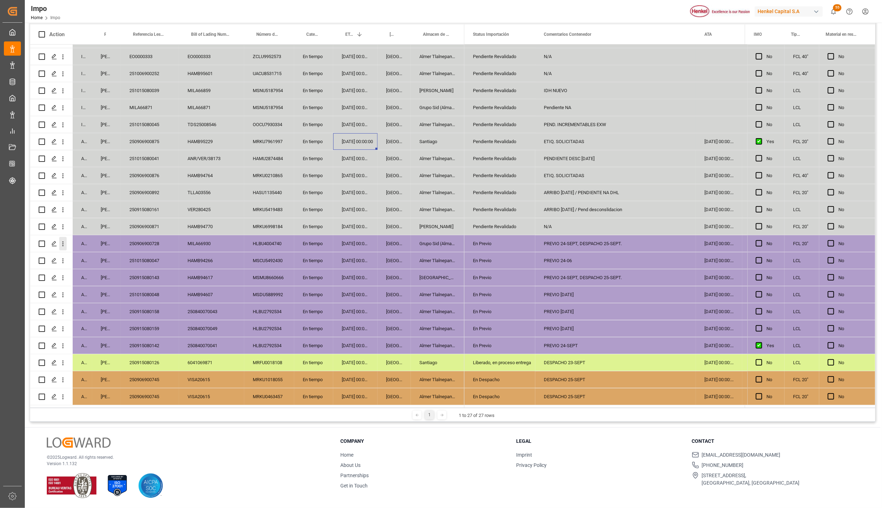
click at [65, 243] on icon "open menu" at bounding box center [62, 243] width 7 height 7
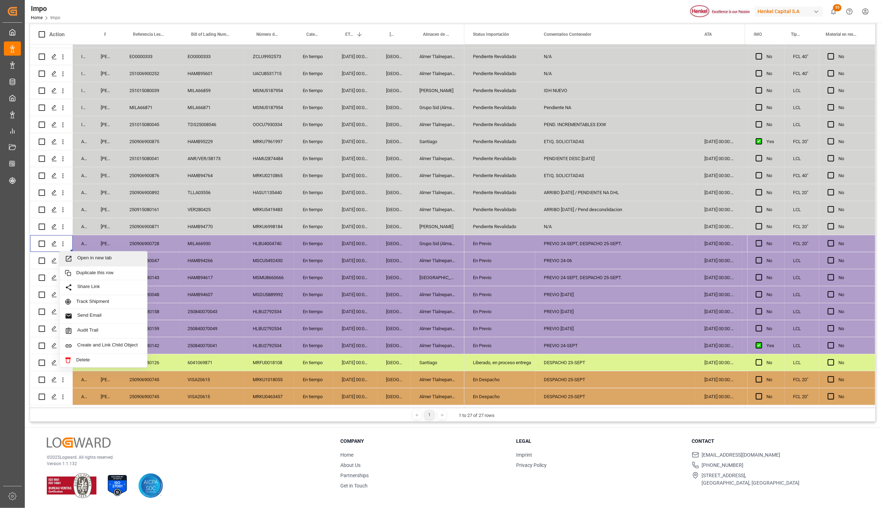
click at [77, 257] on span "Open in new tab" at bounding box center [109, 258] width 65 height 7
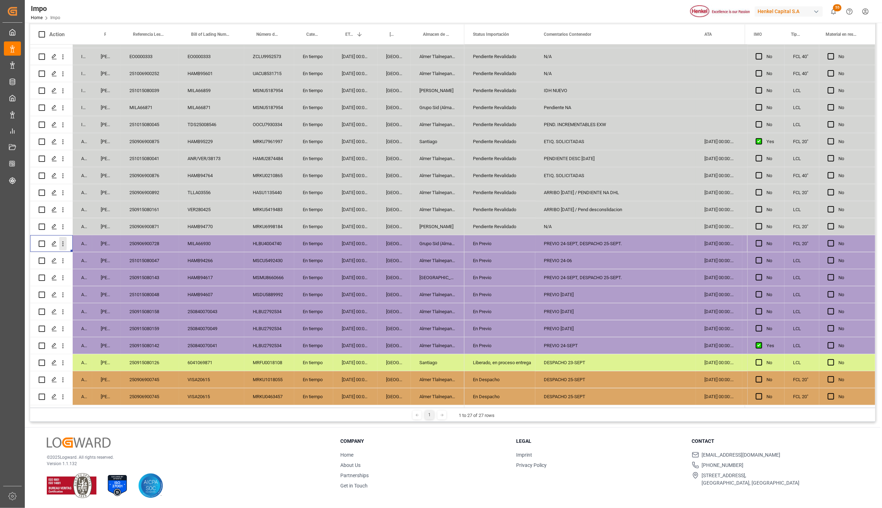
click at [63, 240] on icon "open menu" at bounding box center [62, 243] width 7 height 7
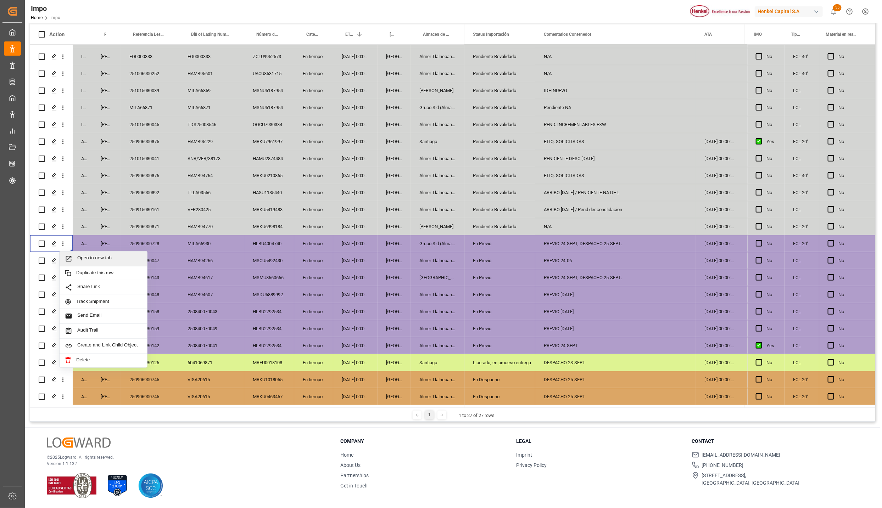
click at [72, 256] on icon "Press SPACE to select this row." at bounding box center [68, 258] width 7 height 7
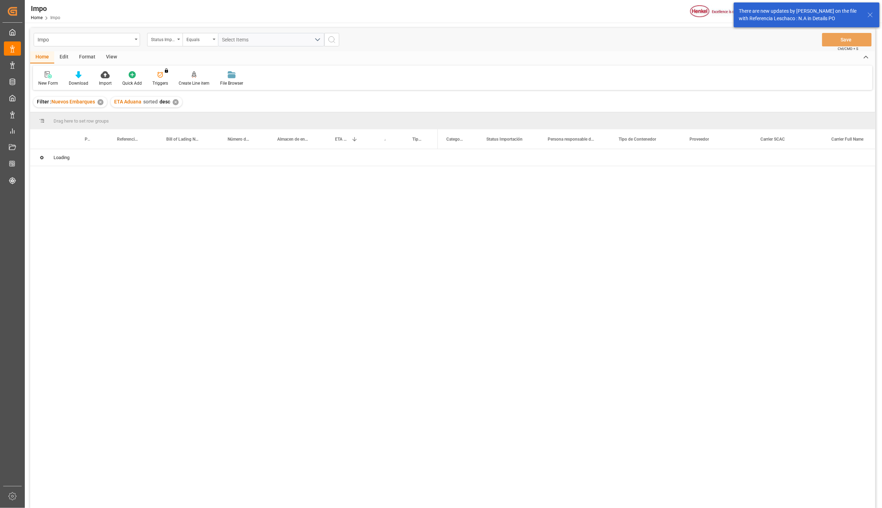
click at [872, 16] on icon at bounding box center [870, 15] width 9 height 9
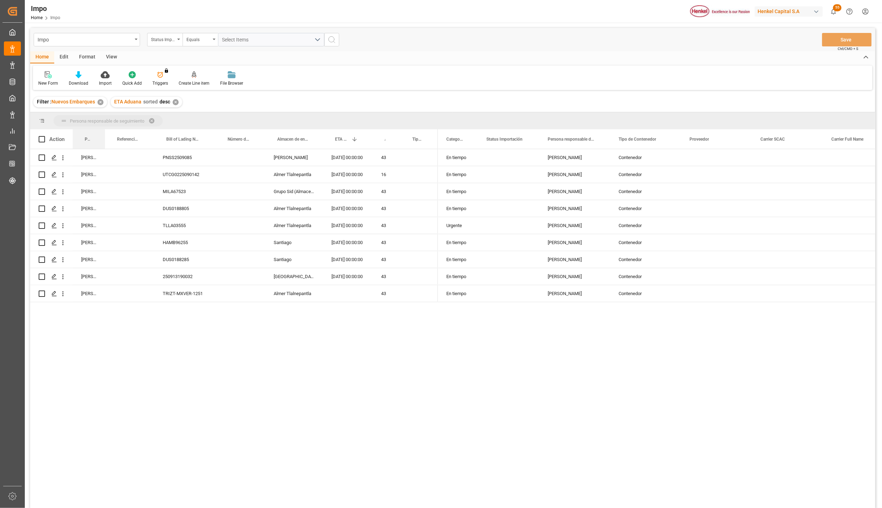
drag, startPoint x: 91, startPoint y: 137, endPoint x: 94, endPoint y: 126, distance: 11.5
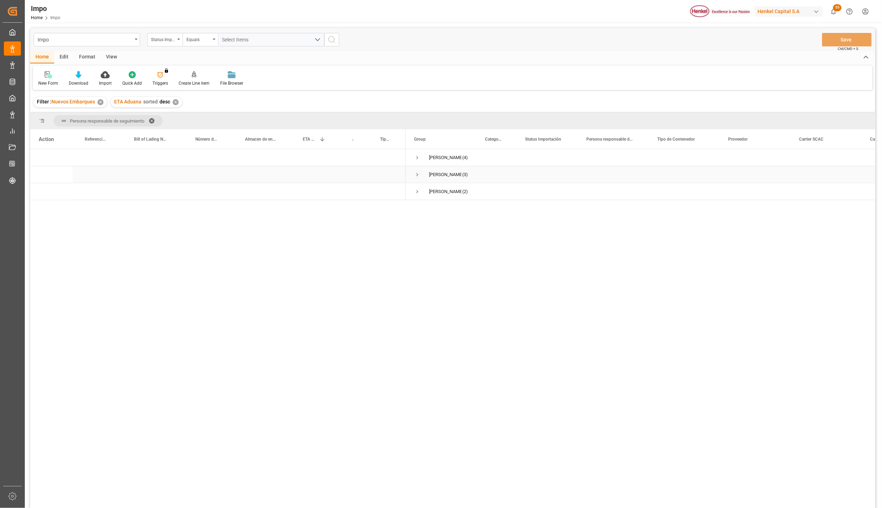
click at [418, 171] on span "Press SPACE to select this row." at bounding box center [417, 175] width 6 height 16
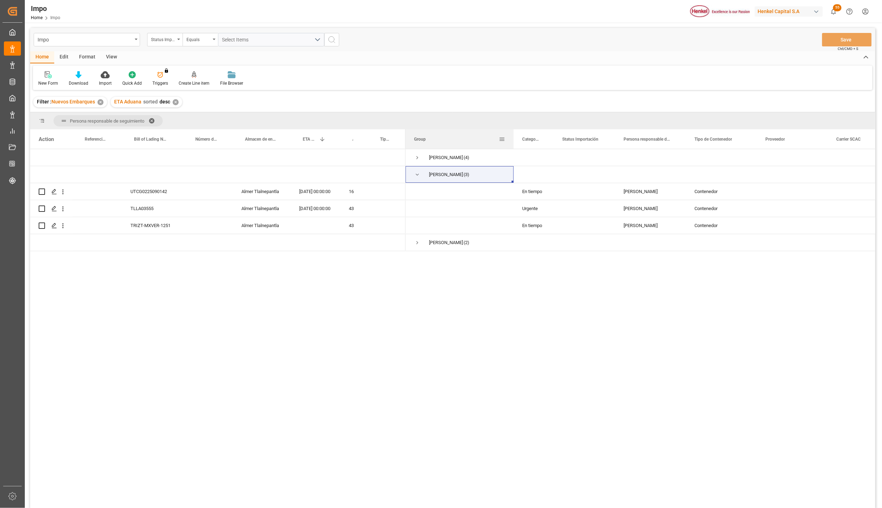
drag, startPoint x: 476, startPoint y: 131, endPoint x: 517, endPoint y: 140, distance: 42.2
click at [515, 140] on div at bounding box center [513, 138] width 3 height 19
click at [419, 157] on span "Press SPACE to select this row." at bounding box center [417, 158] width 6 height 6
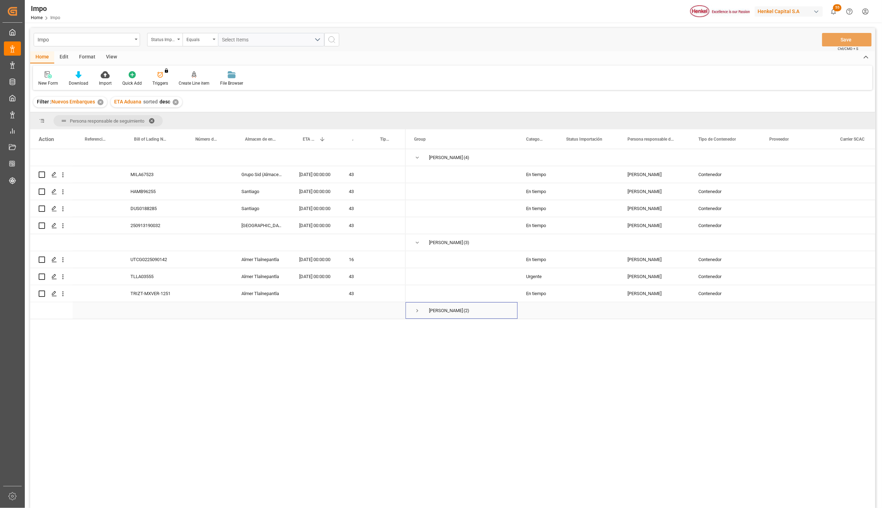
click at [418, 310] on span "Press SPACE to select this row." at bounding box center [417, 311] width 6 height 6
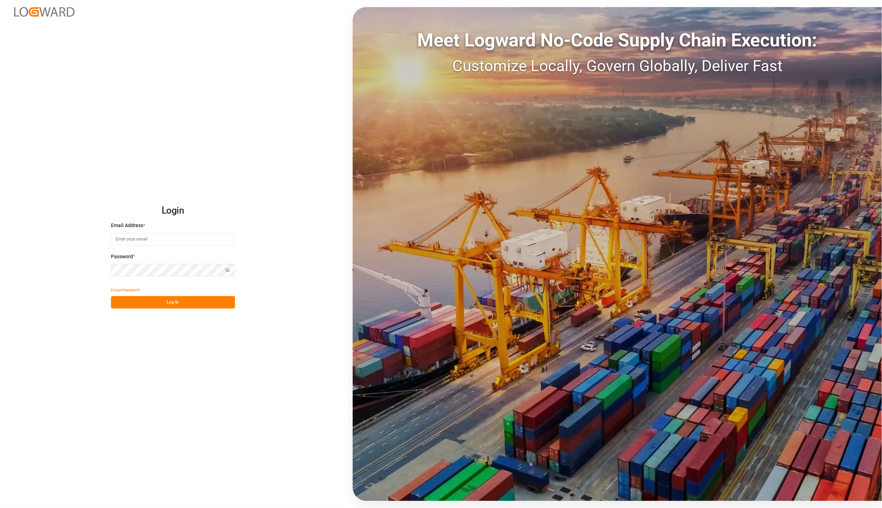
type input "[PERSON_NAME][EMAIL_ADDRESS][PERSON_NAME][DOMAIN_NAME]"
click at [149, 307] on button "Log In" at bounding box center [173, 302] width 124 height 12
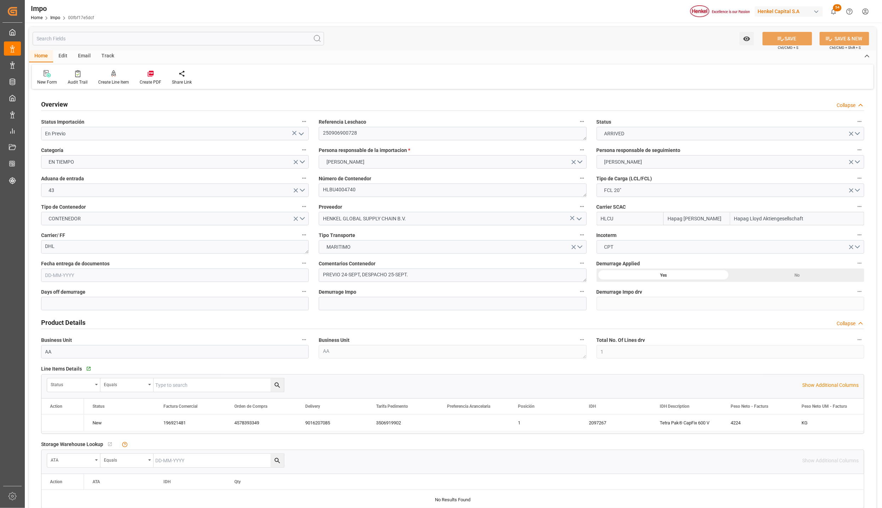
type input "Hapag [PERSON_NAME]"
type input "Hapag Lloyd Aktiengesellschaft"
type input "1"
type input "15.89"
type input "11"
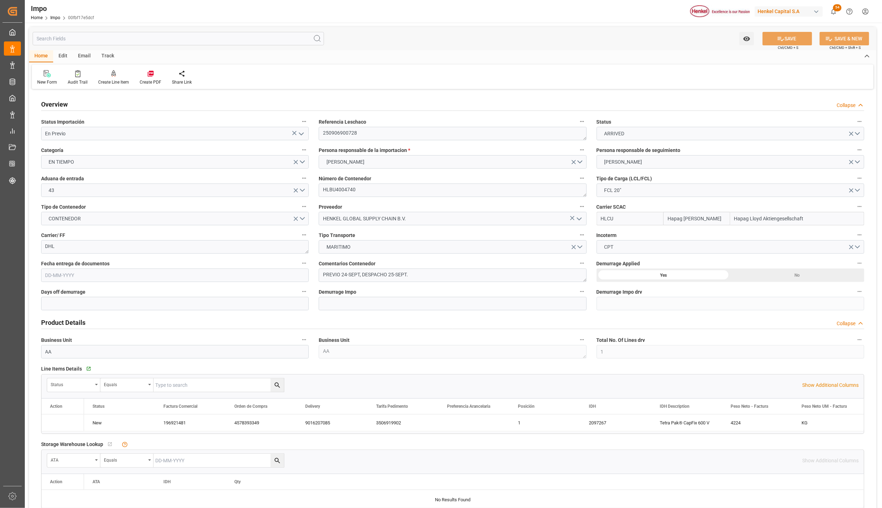
type input "[DATE]"
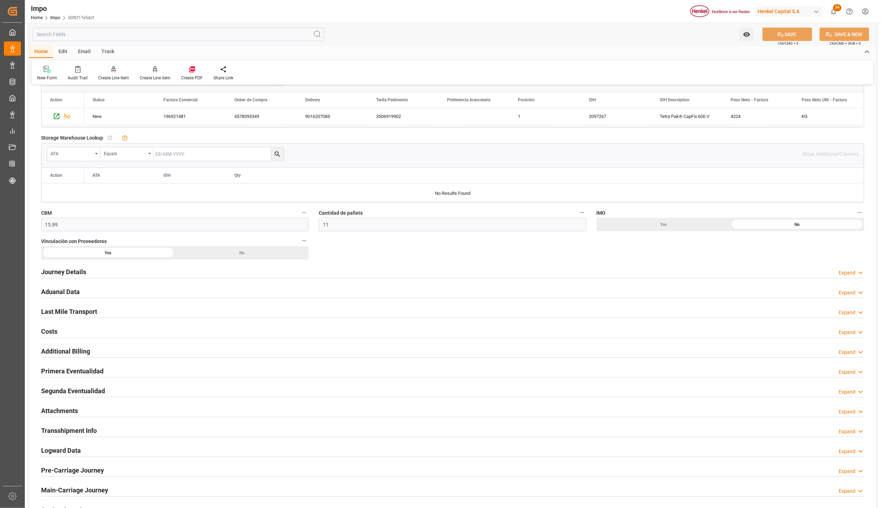
scroll to position [319, 0]
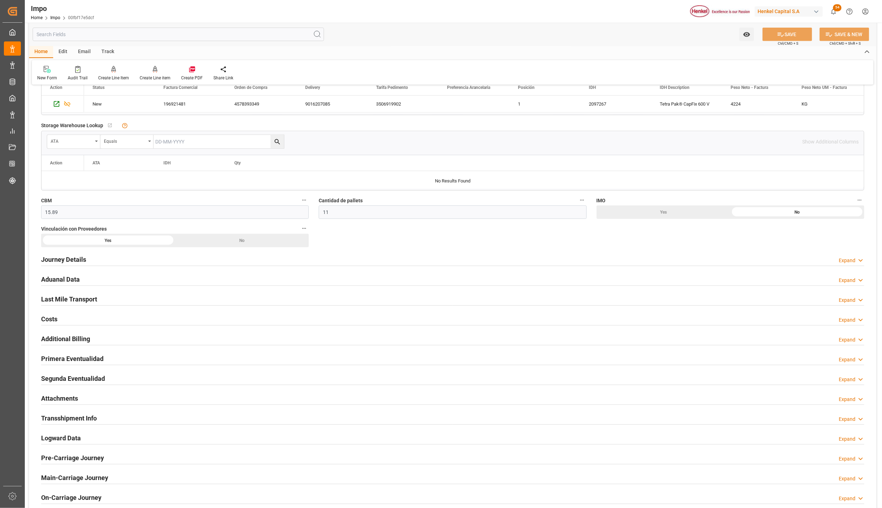
click at [56, 361] on h2 "Primera Eventualidad" at bounding box center [72, 359] width 62 height 10
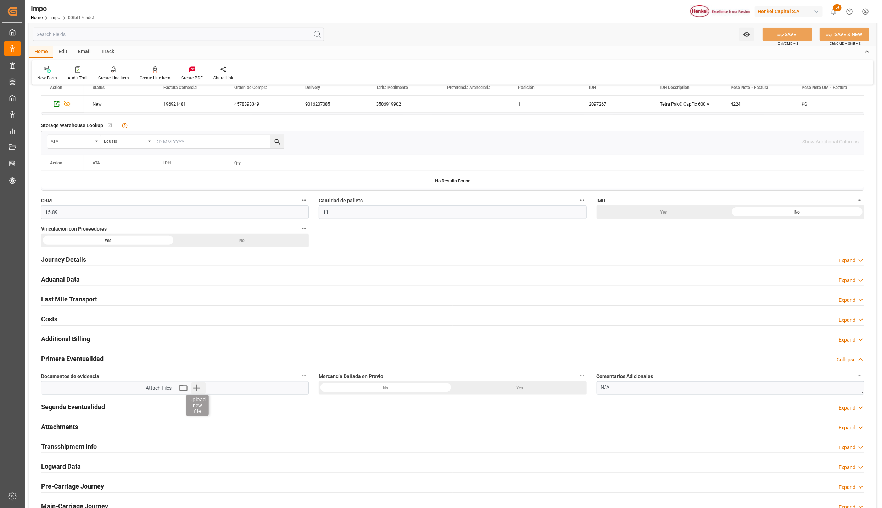
click at [195, 391] on icon "button" at bounding box center [196, 388] width 7 height 7
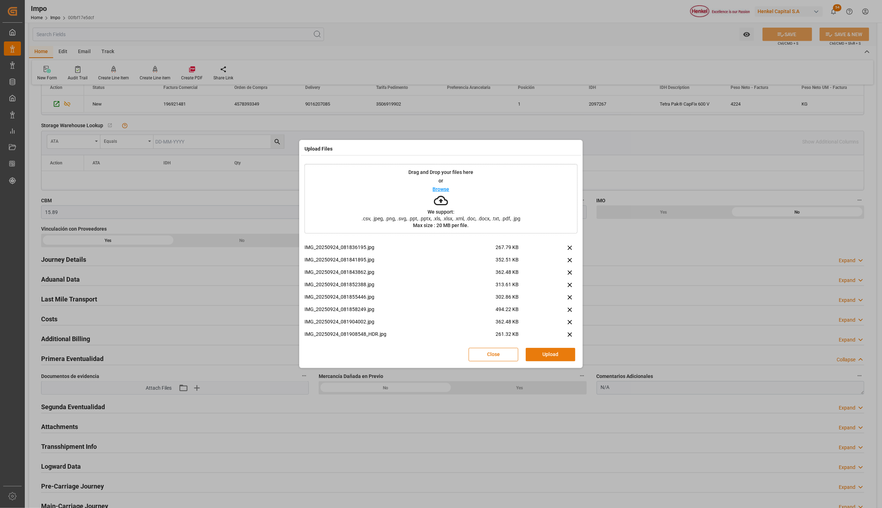
click at [560, 355] on button "Upload" at bounding box center [551, 354] width 50 height 13
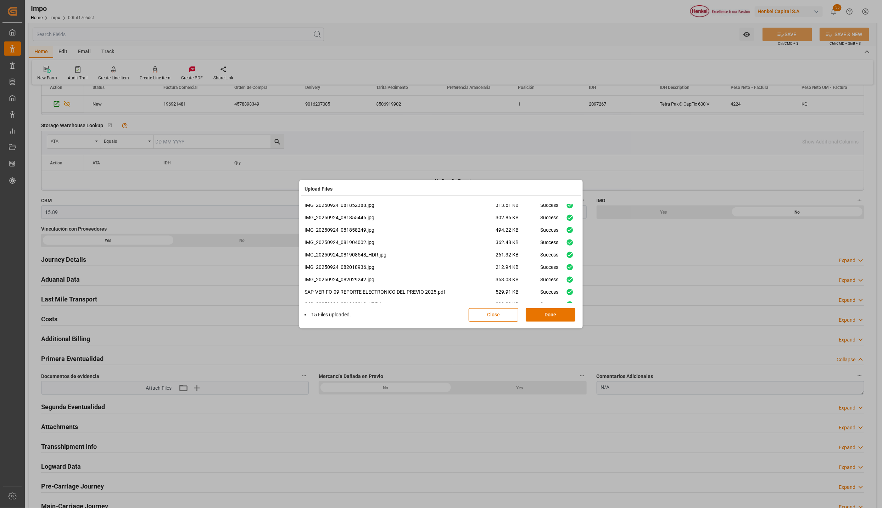
scroll to position [91, 0]
click at [564, 314] on button "Done" at bounding box center [551, 314] width 50 height 13
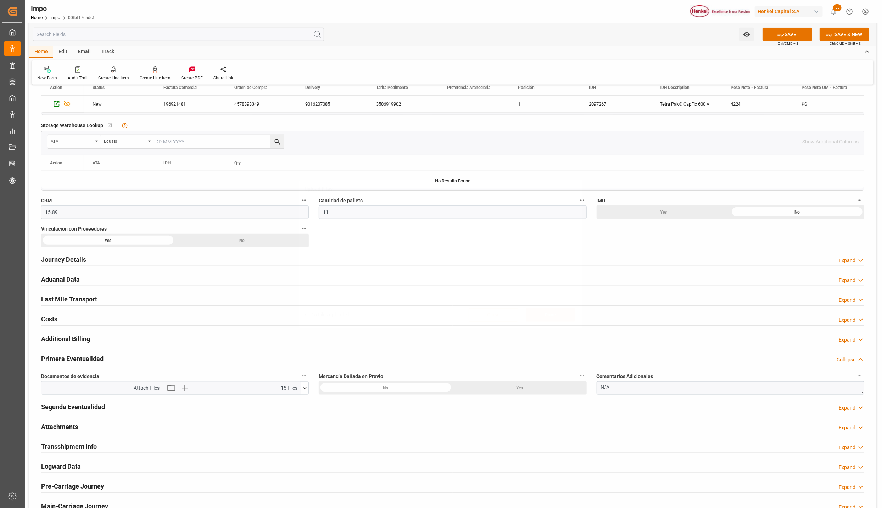
scroll to position [0, 0]
click at [782, 37] on icon at bounding box center [780, 34] width 7 height 7
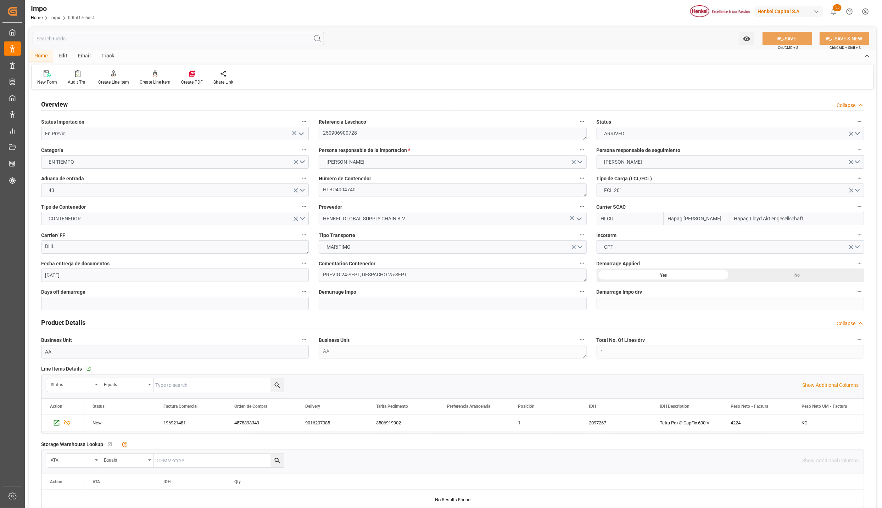
click at [302, 136] on icon "open menu" at bounding box center [301, 134] width 9 height 9
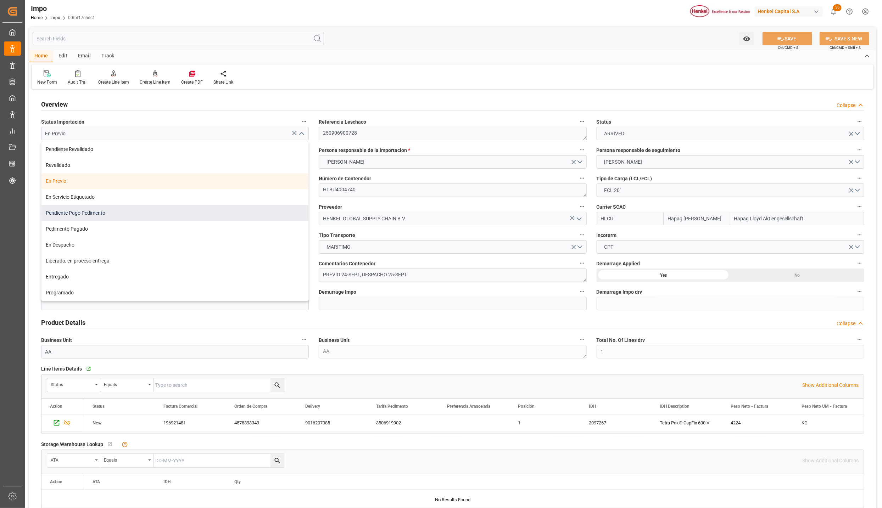
click at [105, 211] on div "Pendiente Pago Pedimento" at bounding box center [174, 213] width 267 height 16
type input "Pendiente Pago Pedimento"
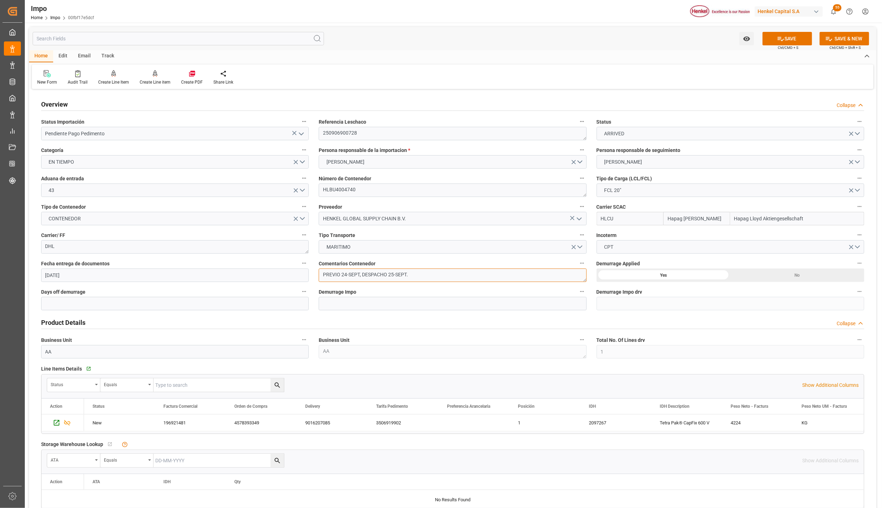
drag, startPoint x: 362, startPoint y: 275, endPoint x: 242, endPoint y: 259, distance: 121.0
click at [242, 259] on div "Overview Collapse Status Importación Pendiente Pago Pedimento Referencia Lescha…" at bounding box center [452, 462] width 847 height 743
type textarea "DESPACHO 25-SEPT."
click at [781, 41] on icon at bounding box center [780, 38] width 7 height 7
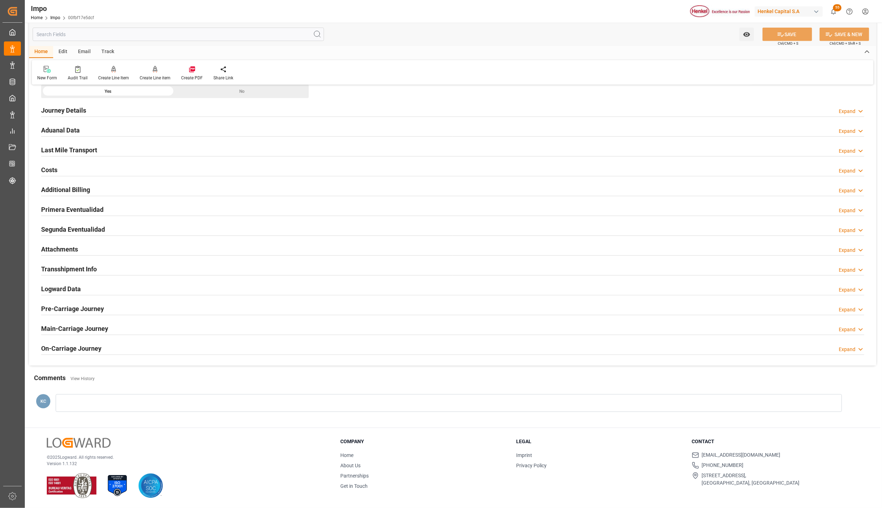
scroll to position [472, 0]
click at [62, 128] on h2 "Aduanal Data" at bounding box center [60, 130] width 39 height 10
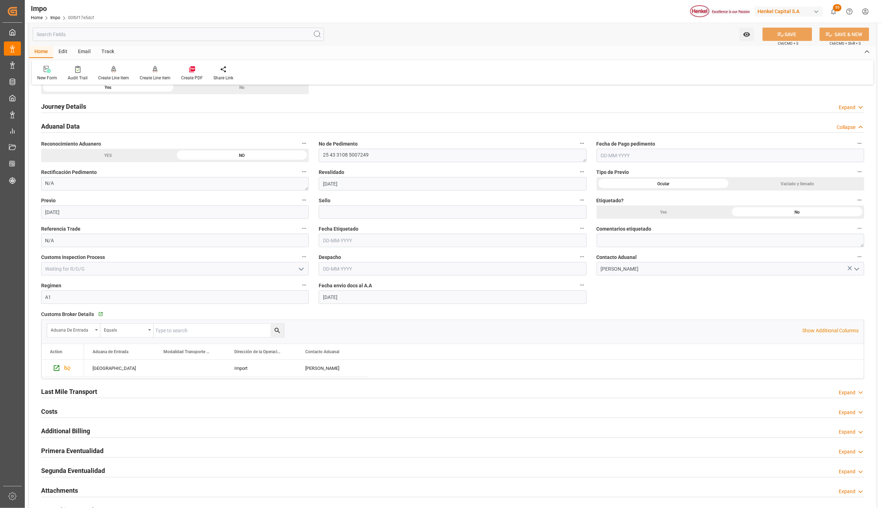
click at [636, 160] on input "text" at bounding box center [731, 155] width 268 height 13
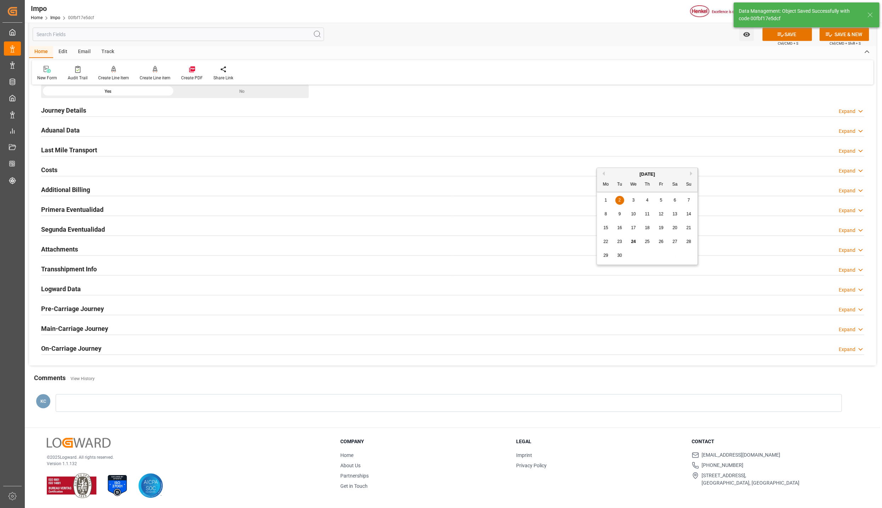
type input "[DATE]"
click at [67, 128] on h2 "Aduanal Data" at bounding box center [60, 130] width 39 height 10
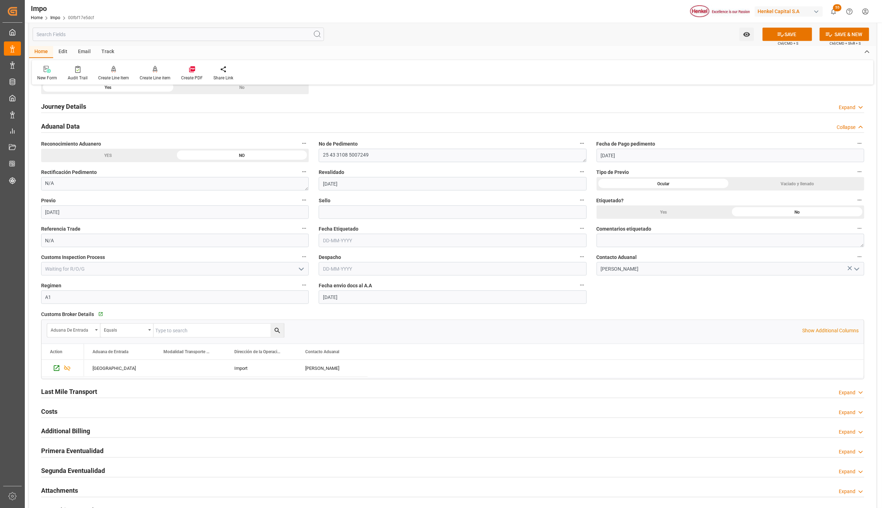
click at [666, 185] on div "Ocular" at bounding box center [664, 183] width 134 height 13
click at [121, 219] on input "[DATE]" at bounding box center [175, 212] width 268 height 13
click at [334, 214] on input at bounding box center [453, 212] width 268 height 13
click at [341, 265] on input "text" at bounding box center [453, 268] width 268 height 13
click at [352, 238] on input "text" at bounding box center [453, 240] width 268 height 13
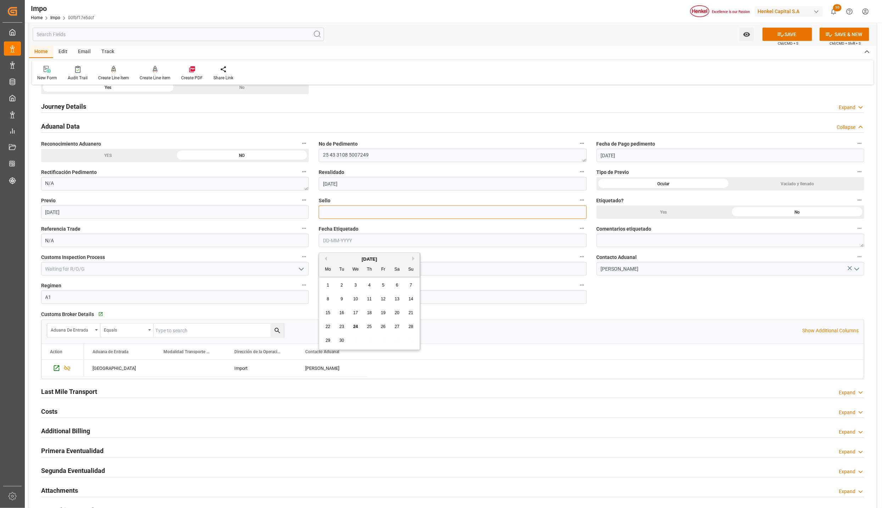
click at [335, 216] on input at bounding box center [453, 212] width 268 height 13
paste input "CEM23-3676581"
type input "CEM23-3676581"
click at [342, 276] on input "text" at bounding box center [453, 268] width 268 height 13
type input "[DATE]"
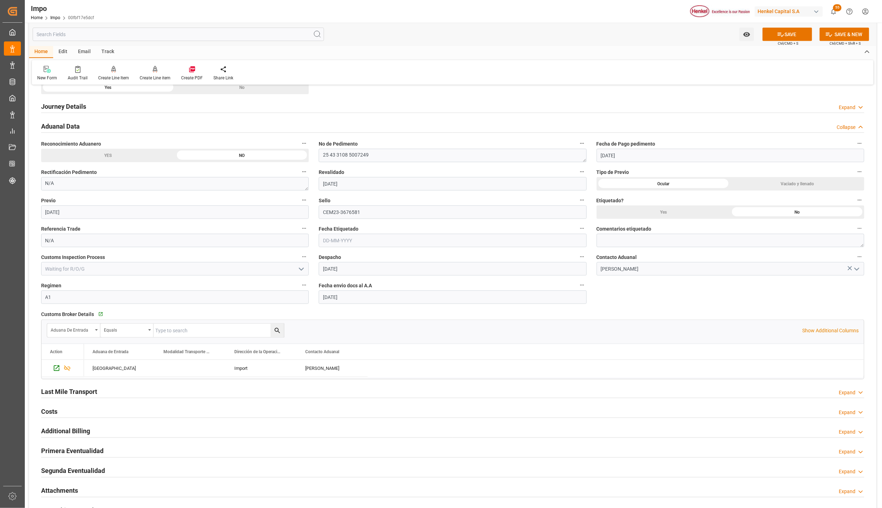
click at [63, 395] on h2 "Last Mile Transport" at bounding box center [69, 392] width 56 height 10
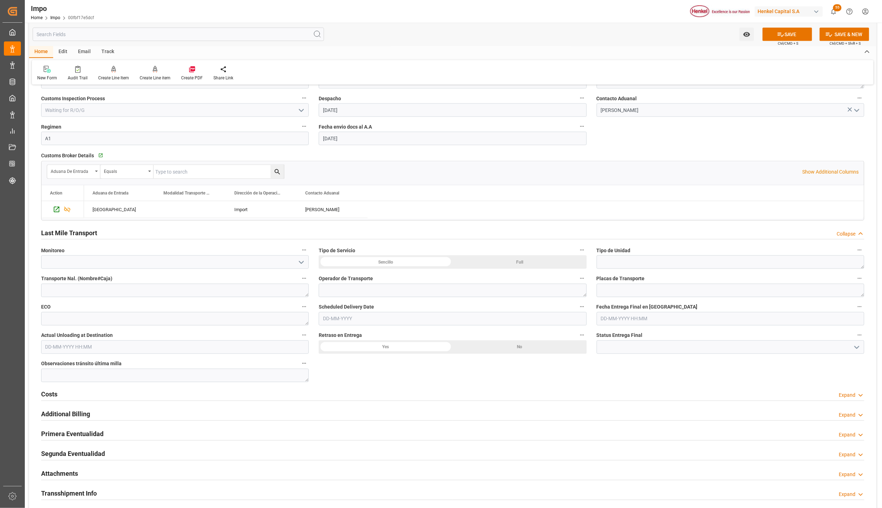
scroll to position [632, 0]
click at [399, 265] on div "Sencillo" at bounding box center [386, 261] width 134 height 13
click at [354, 289] on textarea at bounding box center [453, 289] width 268 height 13
click at [339, 320] on input "text" at bounding box center [453, 318] width 268 height 13
type input "[DATE]"
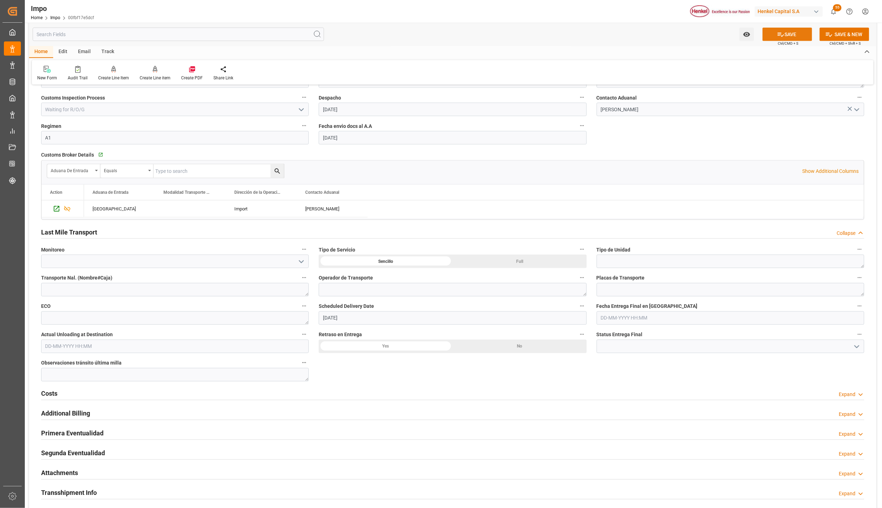
click at [792, 33] on button "SAVE" at bounding box center [788, 34] width 50 height 13
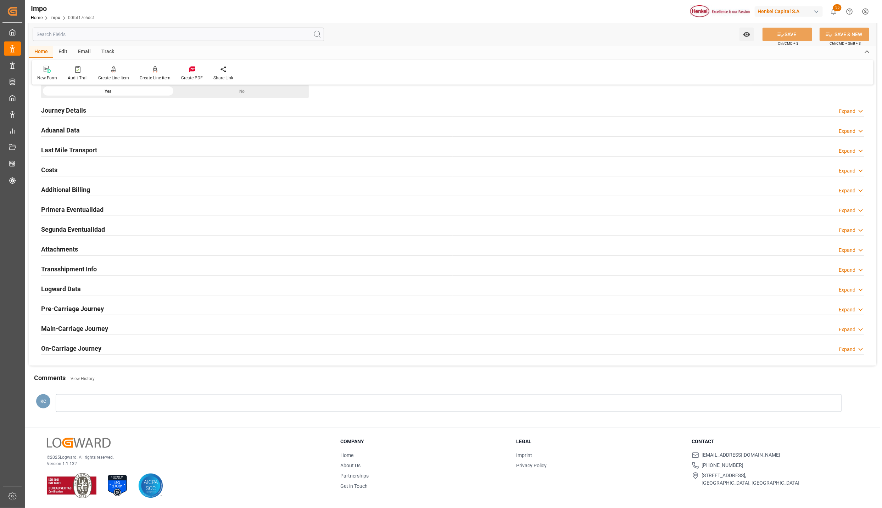
scroll to position [385, 0]
